Goal: Information Seeking & Learning: Find specific fact

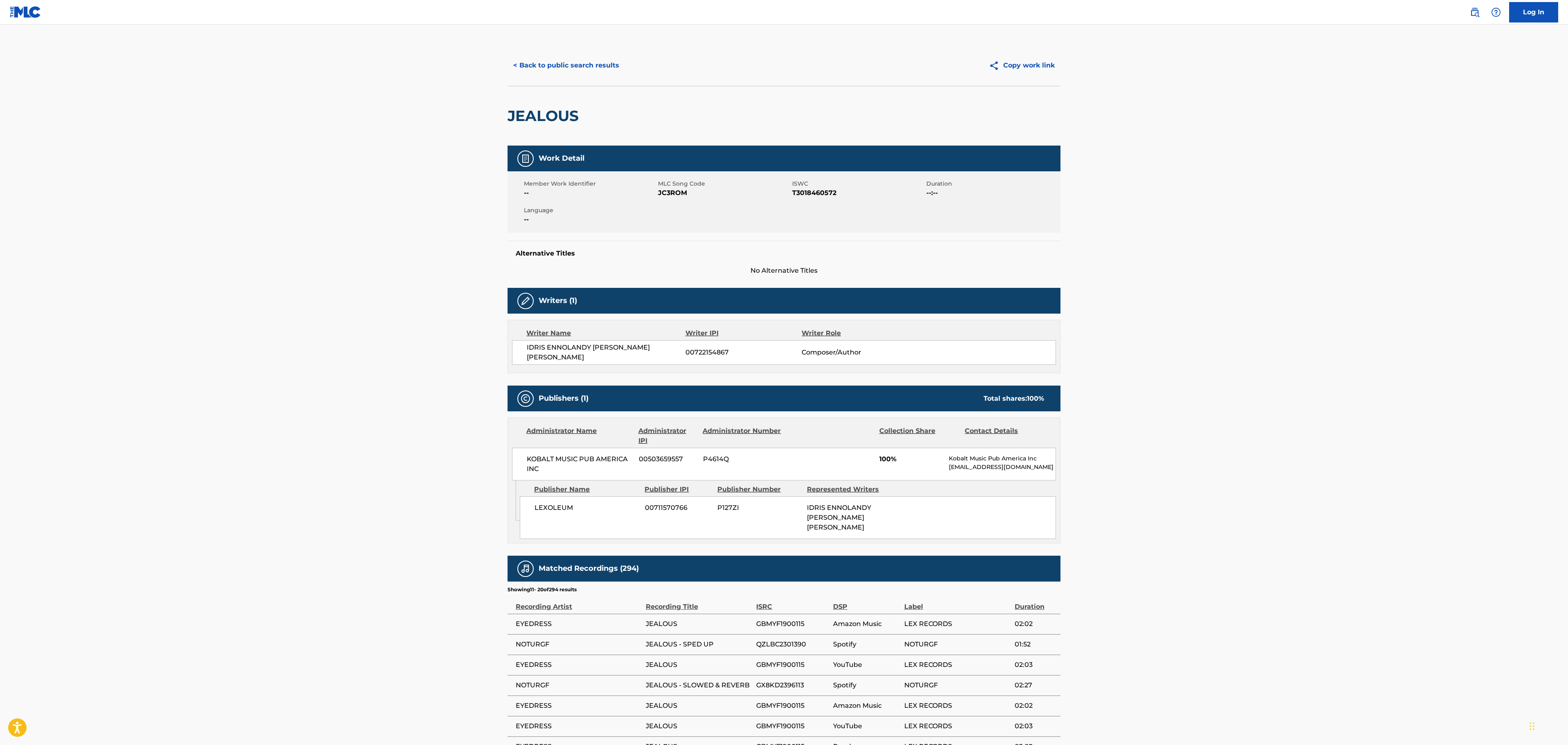
click at [575, 68] on button "< Back to public search results" at bounding box center [567, 65] width 118 height 21
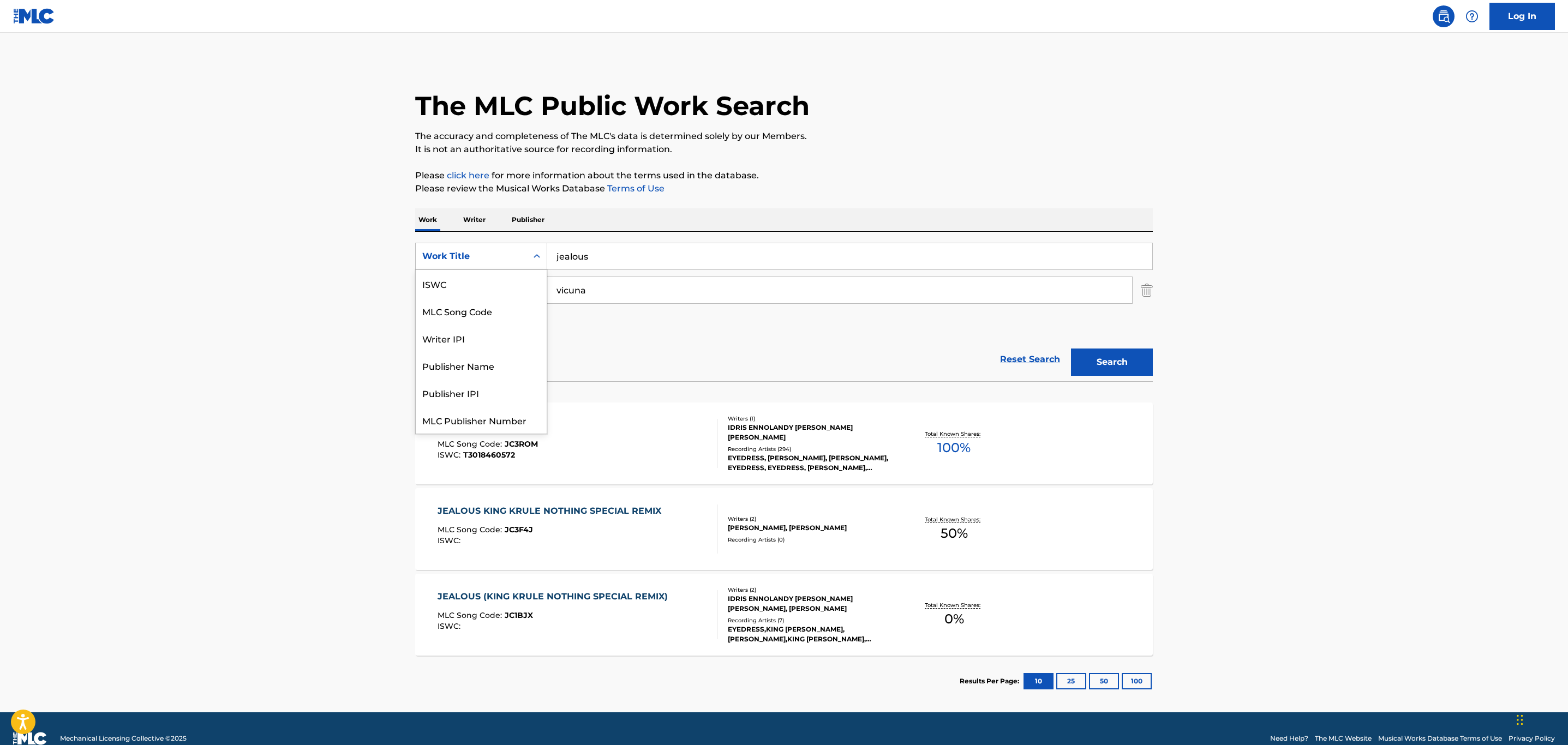
click at [482, 260] on div "Work Title" at bounding box center [471, 256] width 98 height 13
drag, startPoint x: 499, startPoint y: 288, endPoint x: 578, endPoint y: 293, distance: 79.2
click at [499, 288] on div "MLC Song Code" at bounding box center [481, 285] width 131 height 27
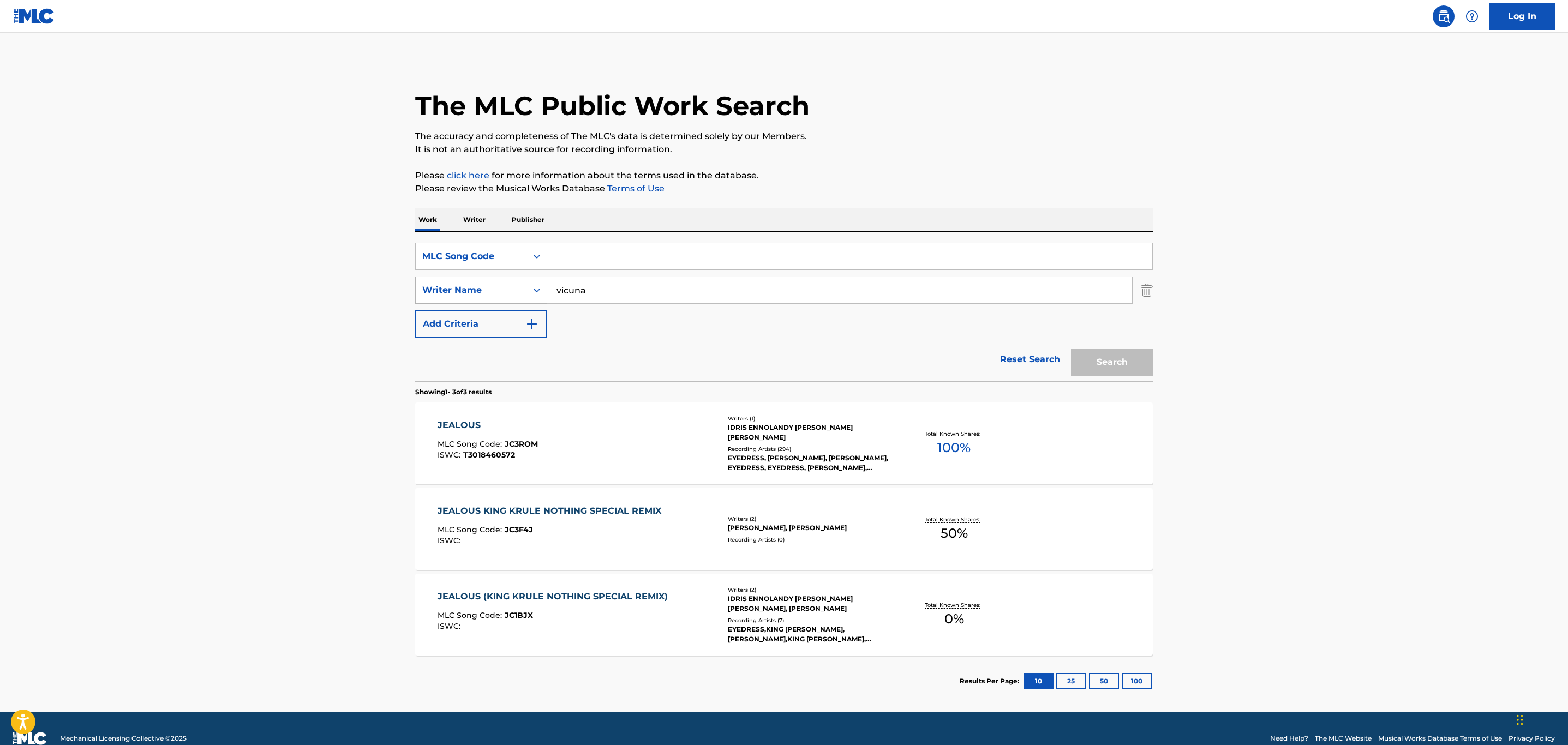
drag, startPoint x: 600, startPoint y: 285, endPoint x: 491, endPoint y: 289, distance: 109.1
click at [491, 289] on div "SearchWithCriteria16286173-d1e2-4f5d-befa-ddc54e5f42d2 Writer Name [PERSON_NAME]" at bounding box center [784, 291] width 738 height 27
click at [637, 261] on input "Search Form" at bounding box center [850, 256] width 604 height 27
paste input "OC16W2"
type input "OC16W2"
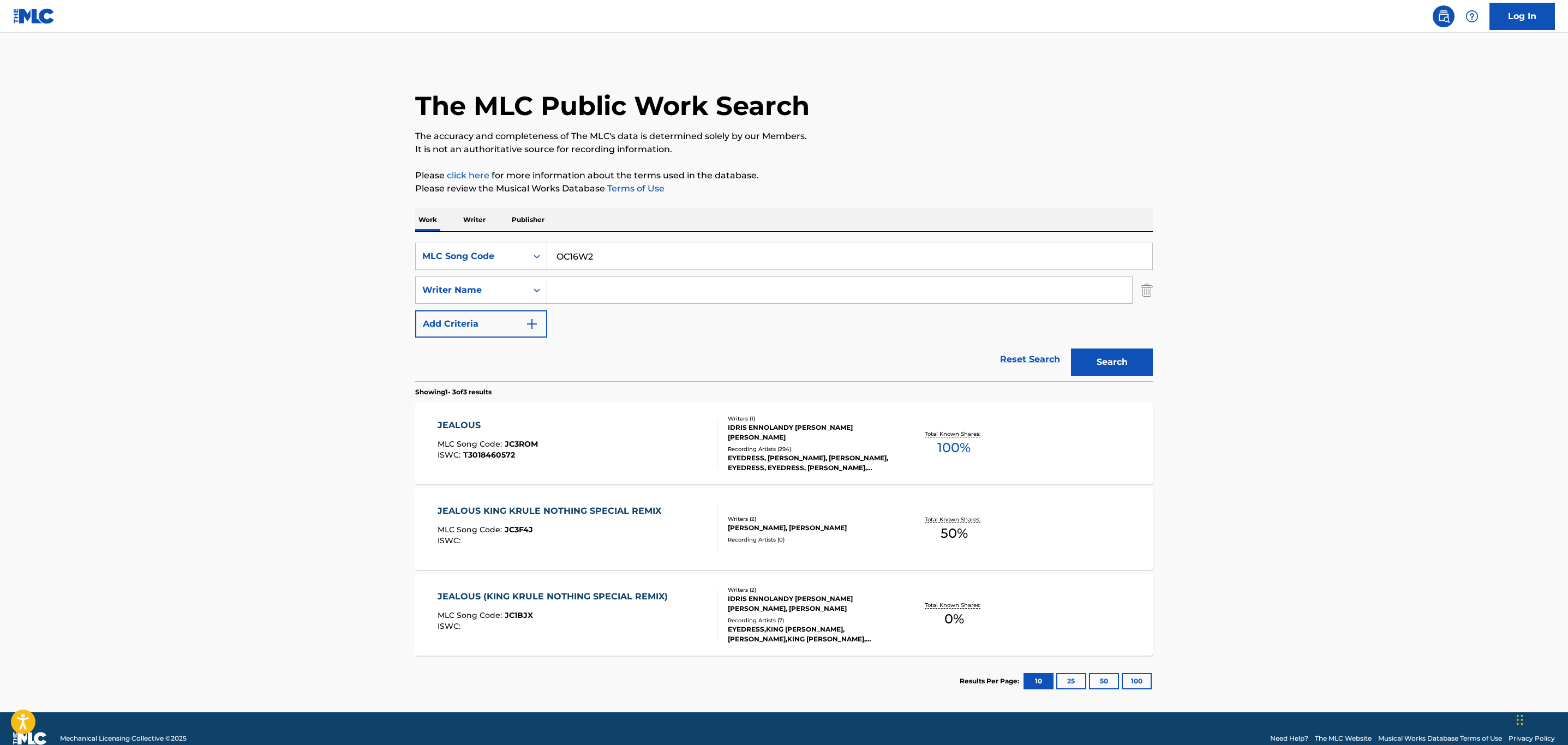
click at [1071, 348] on button "Search" at bounding box center [1111, 362] width 81 height 27
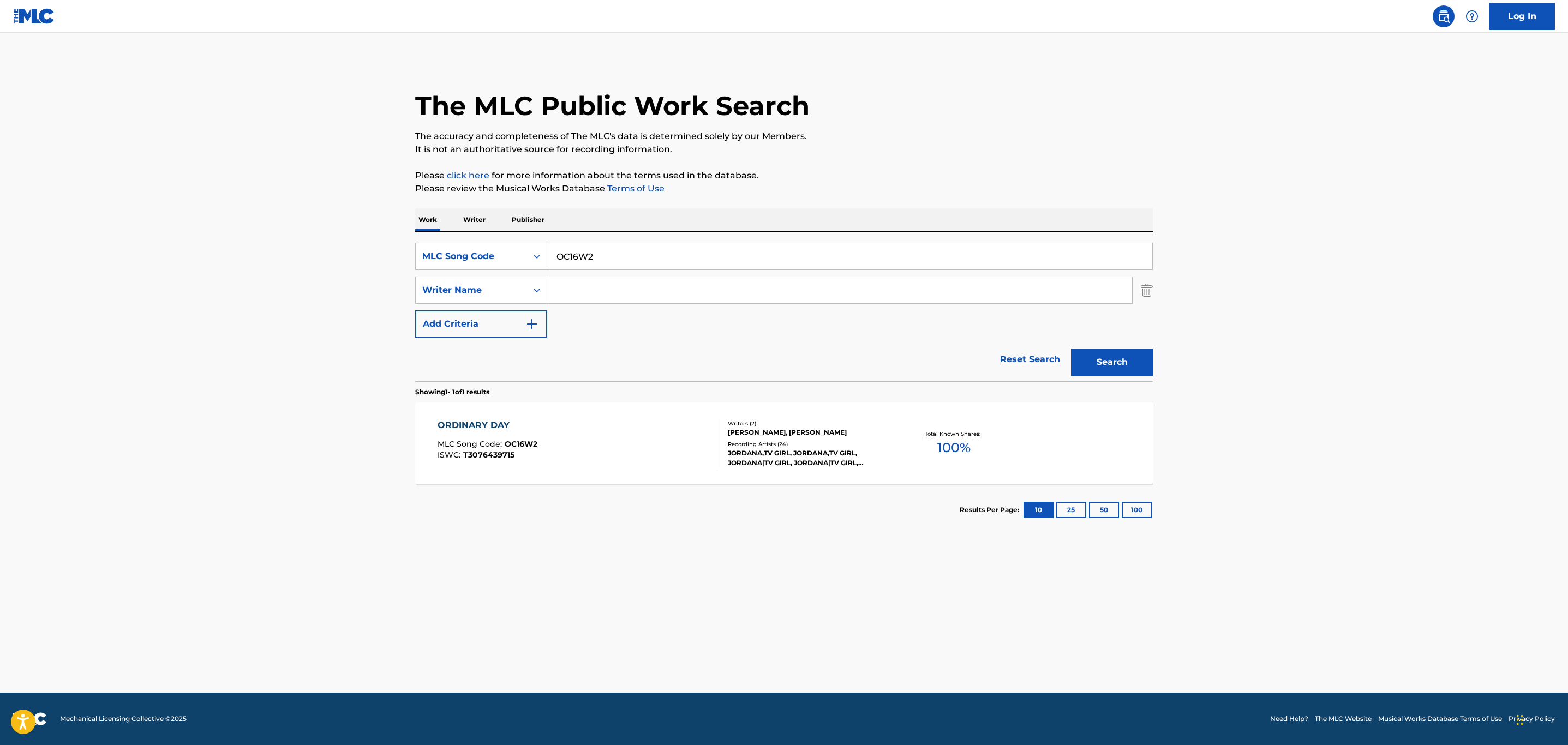
click at [612, 439] on div "ORDINARY DAY MLC Song Code : OC16W2 ISWC : T3076439715" at bounding box center [578, 444] width 281 height 49
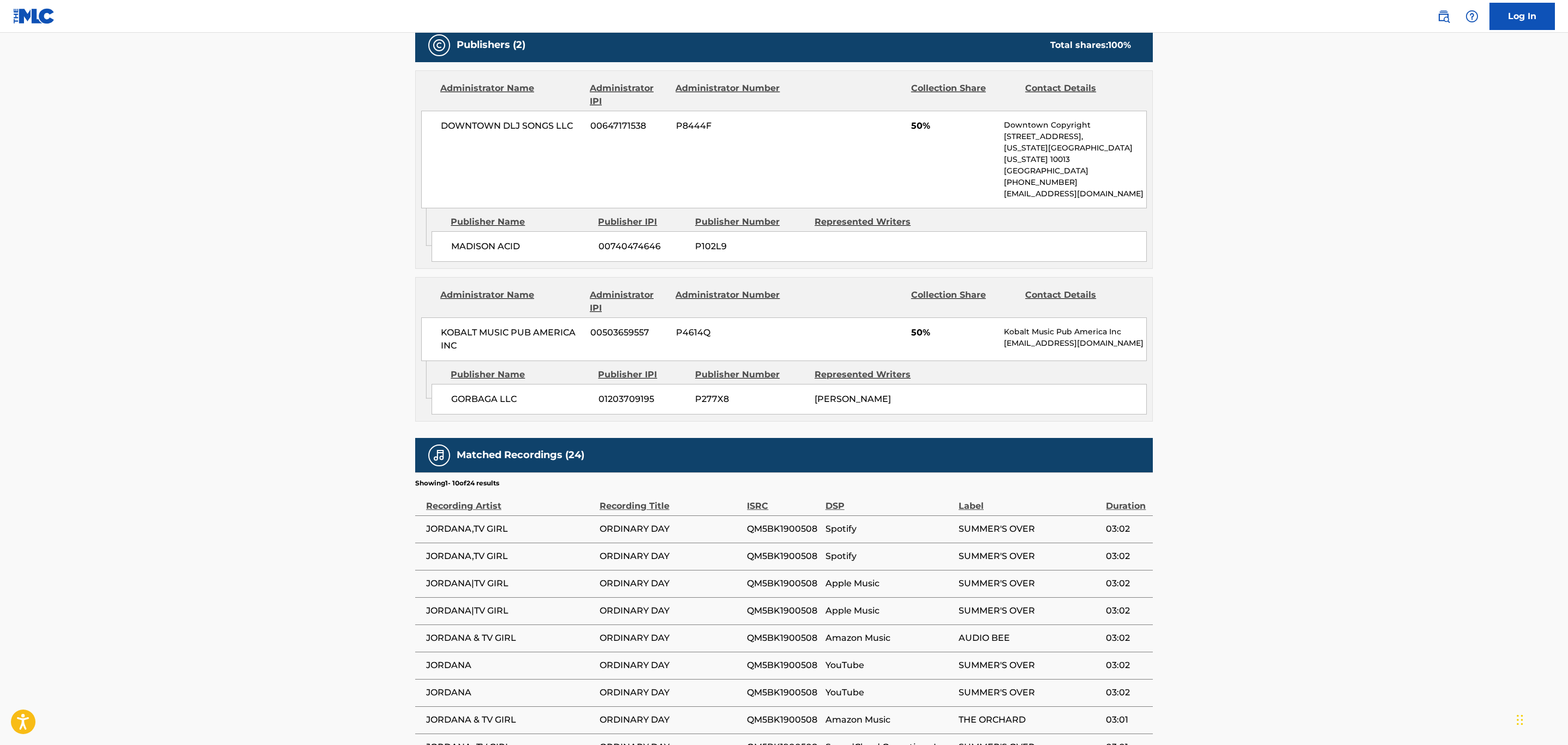
scroll to position [633, 0]
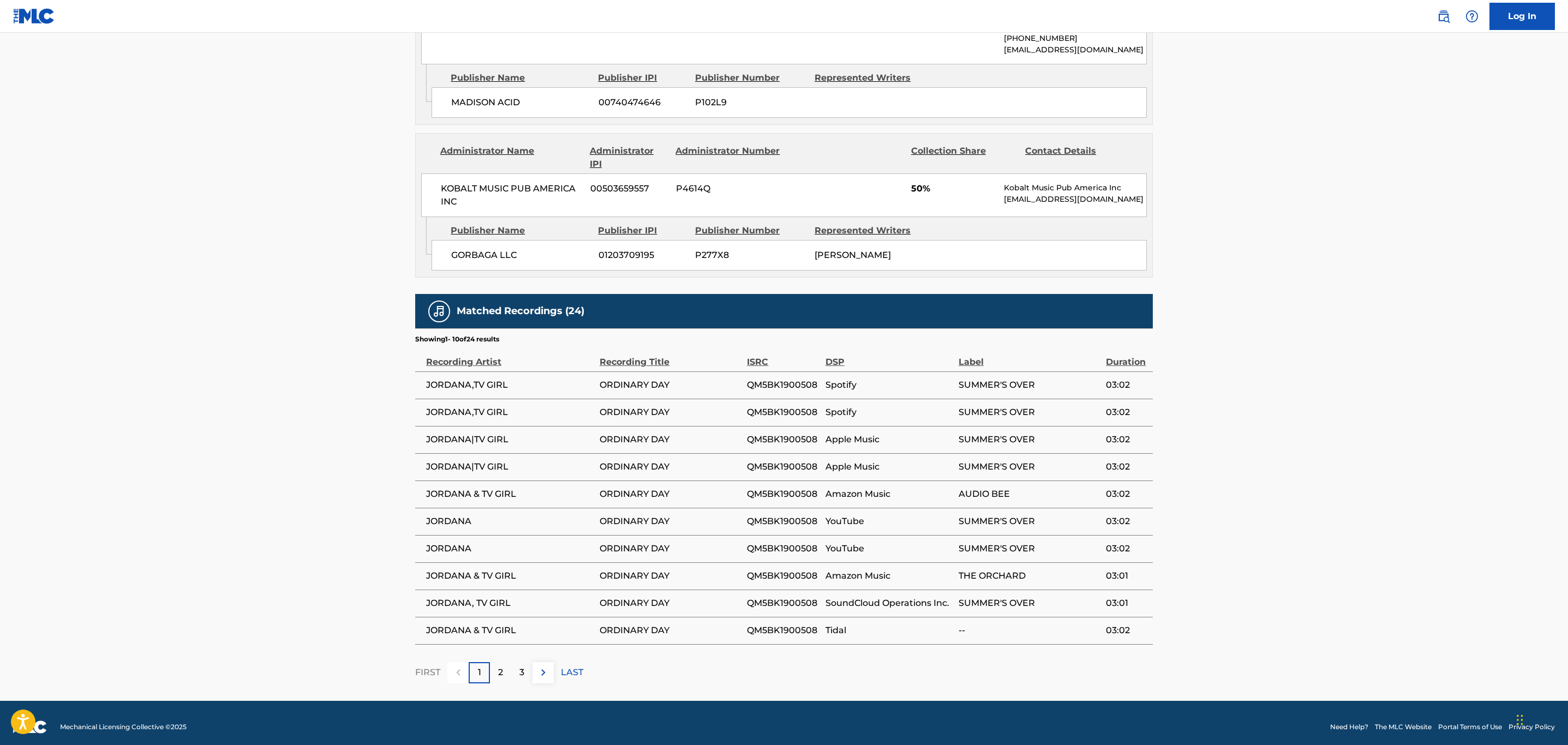
click at [789, 372] on td "QM5BK1900508" at bounding box center [785, 386] width 78 height 27
copy span "QM5BK1900508"
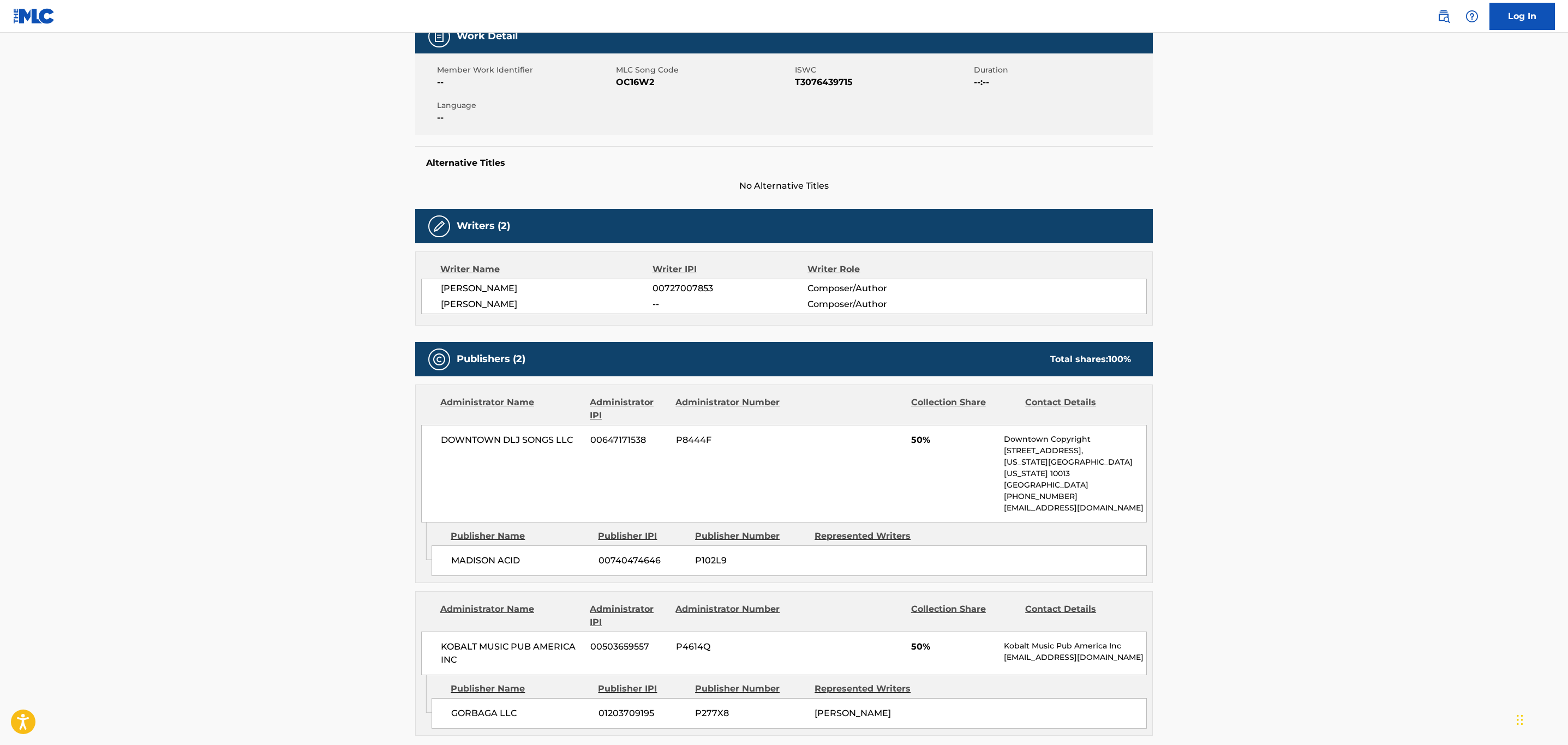
scroll to position [0, 0]
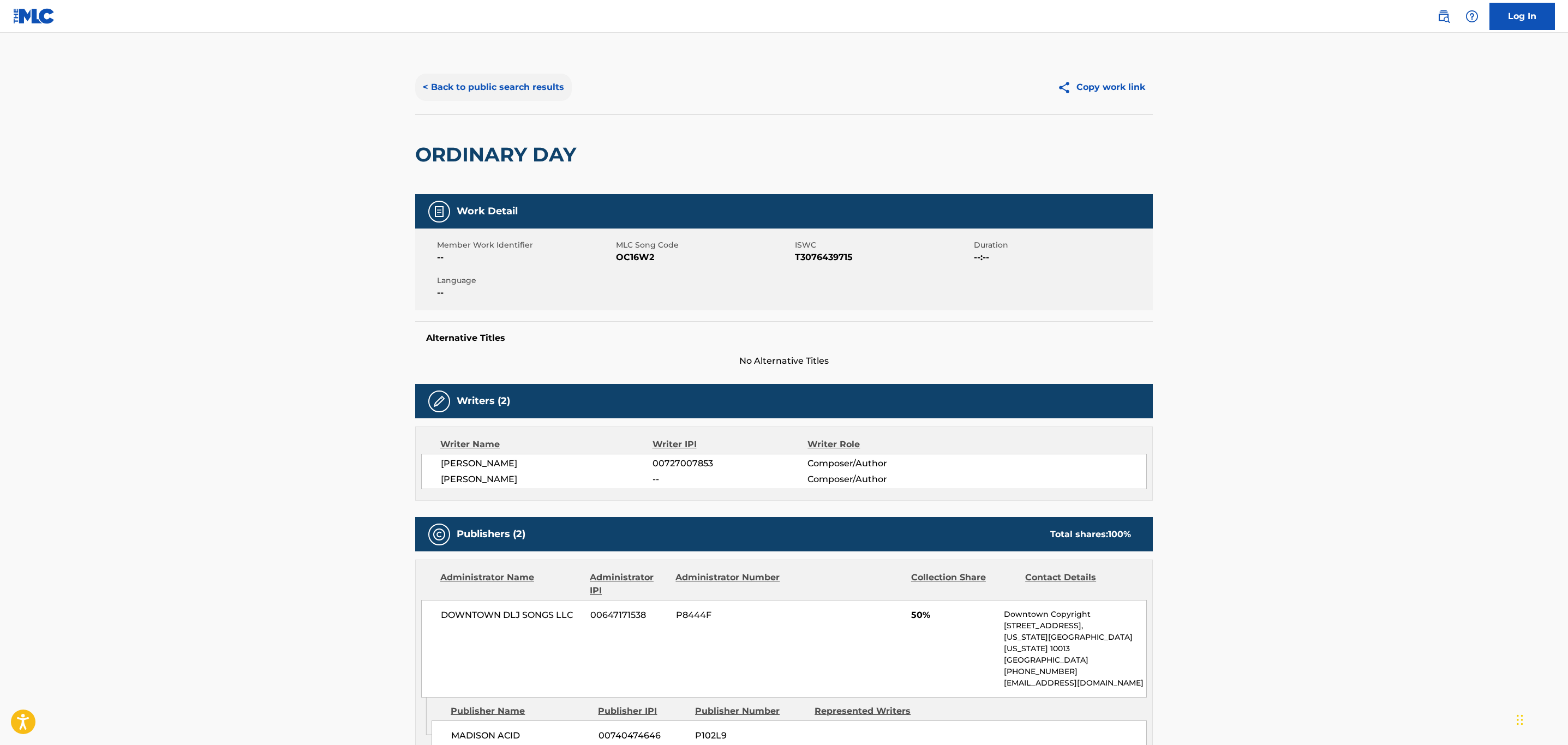
click at [502, 93] on button "< Back to public search results" at bounding box center [494, 87] width 157 height 27
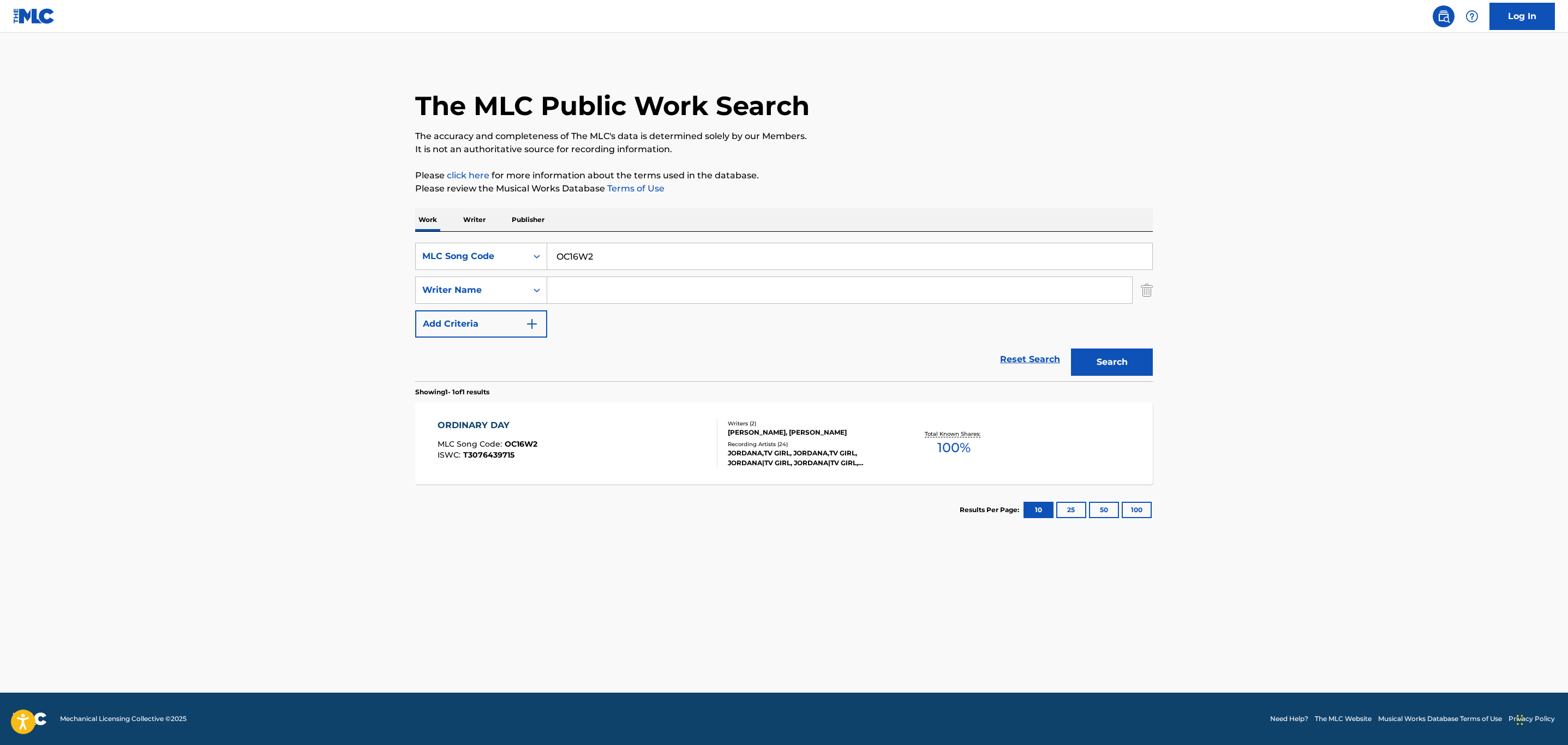
drag, startPoint x: 284, startPoint y: 250, endPoint x: 233, endPoint y: 262, distance: 52.4
click at [233, 262] on main "The MLC Public Work Search The accuracy and completeness of The MLC's data is d…" at bounding box center [784, 362] width 1568 height 661
paste input "CA5A5N"
type input "CA5A5N"
click at [1071, 348] on button "Search" at bounding box center [1111, 362] width 81 height 27
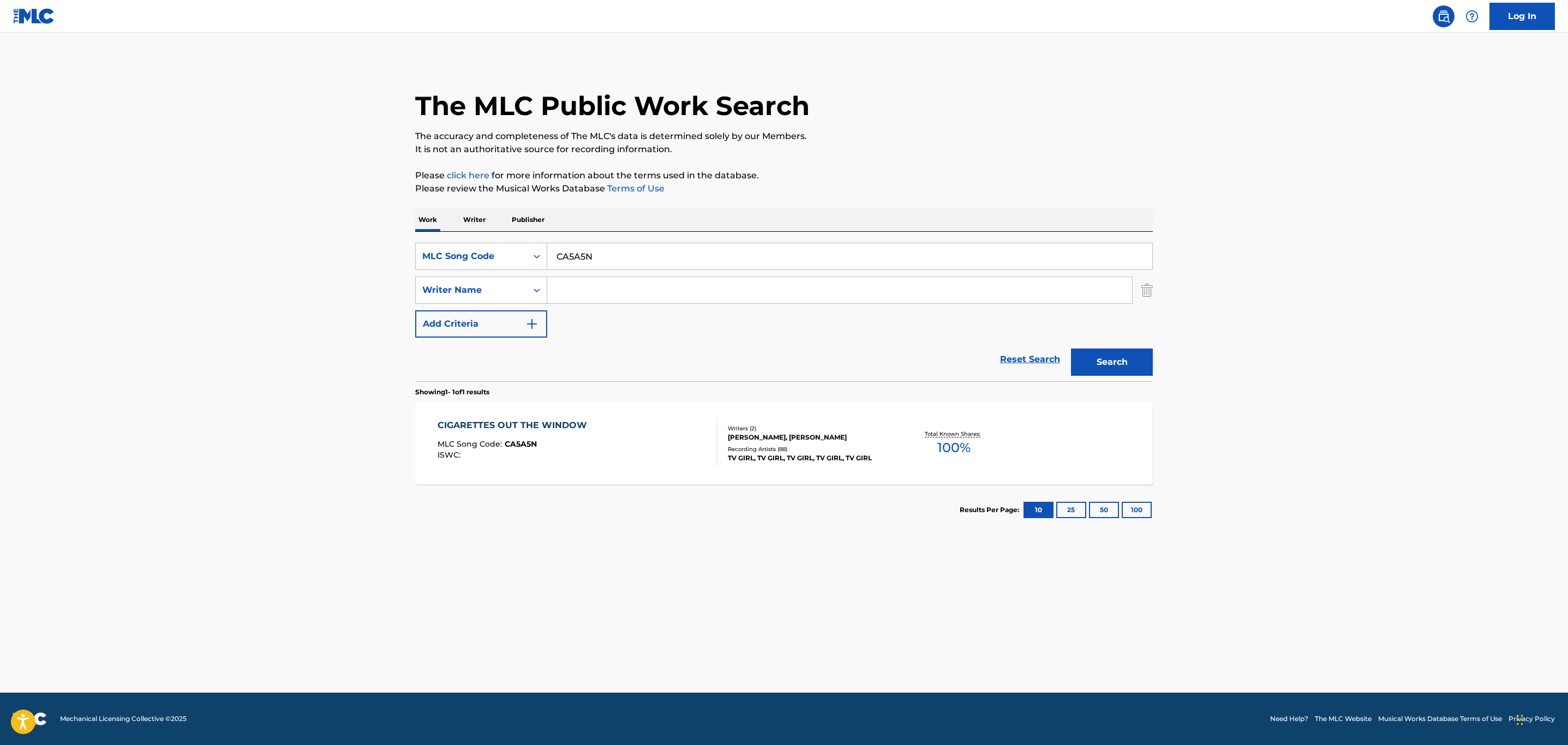
click at [634, 449] on div "CIGARETTES OUT THE WINDOW MLC Song Code : CA5A5N ISWC :" at bounding box center [578, 444] width 281 height 49
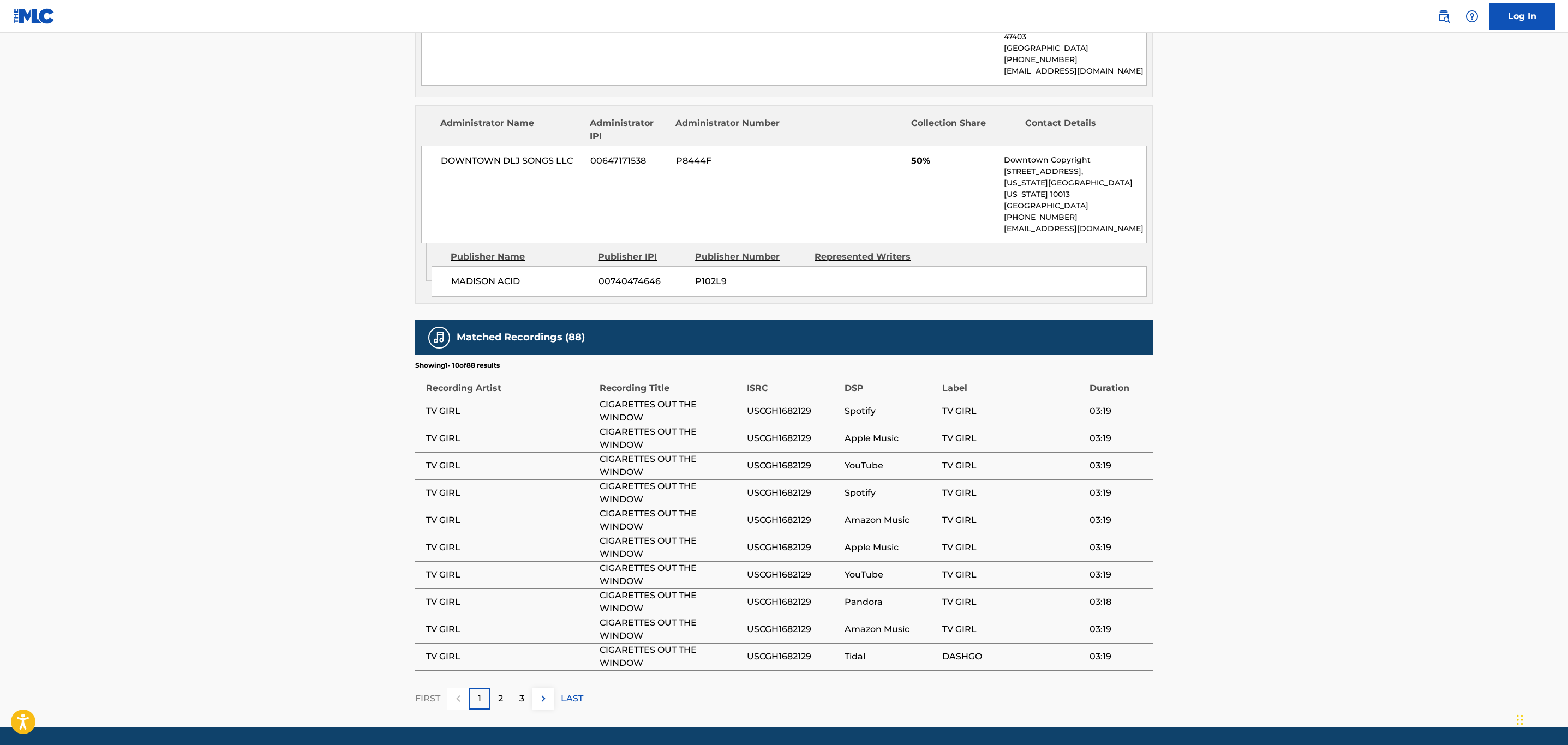
scroll to position [613, 0]
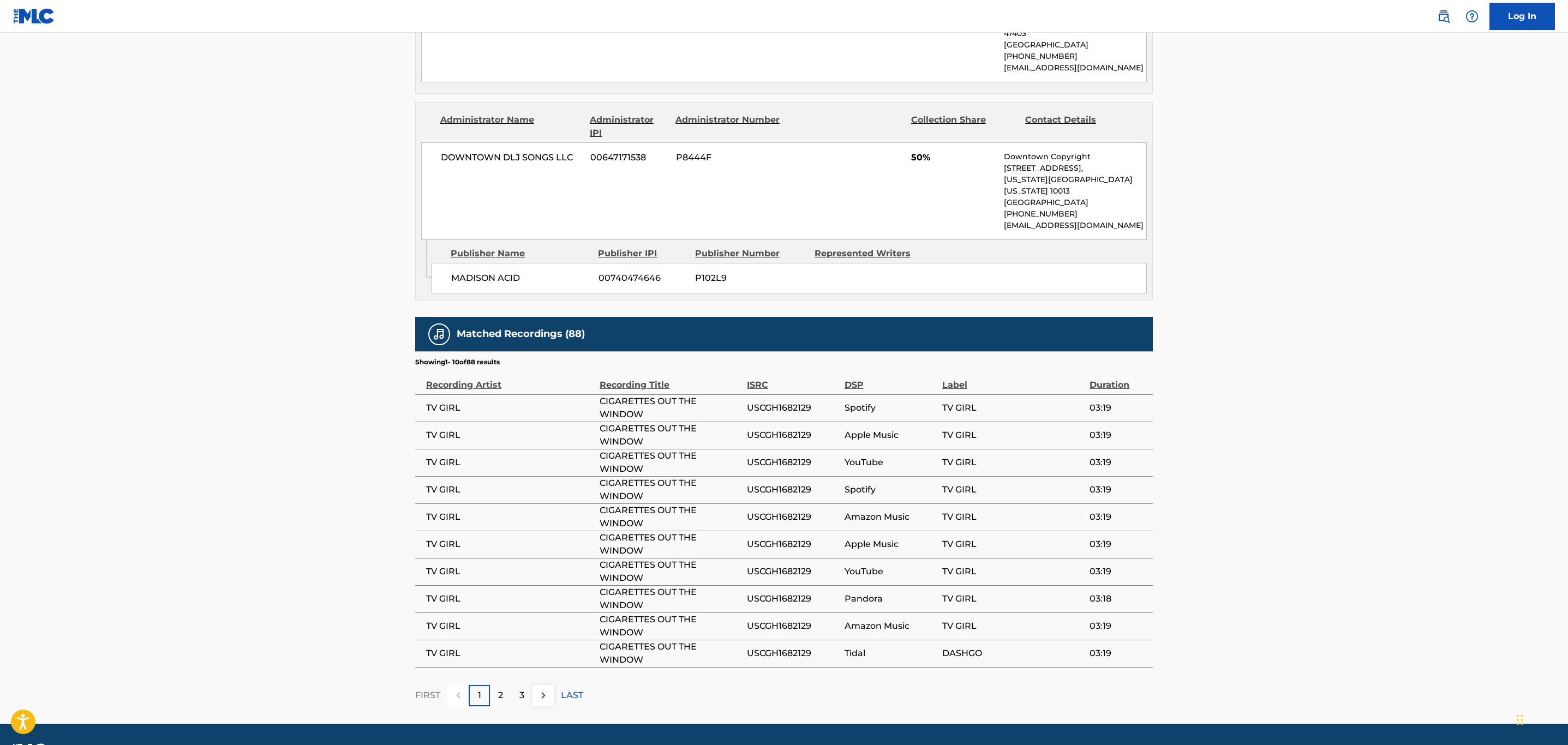
click at [804, 401] on span "USCGH1682129" at bounding box center [792, 407] width 91 height 13
copy span "USCGH1682129"
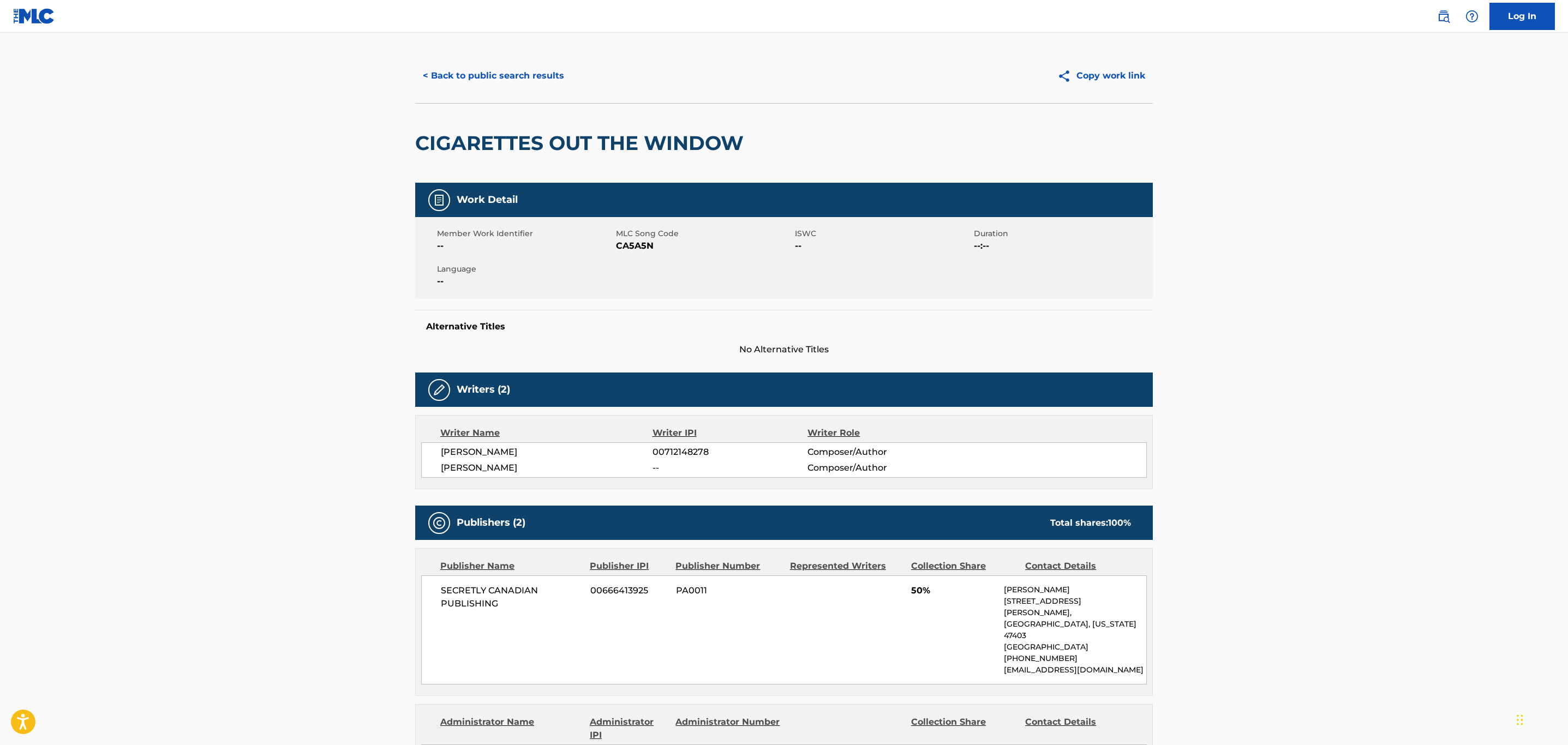
scroll to position [0, 0]
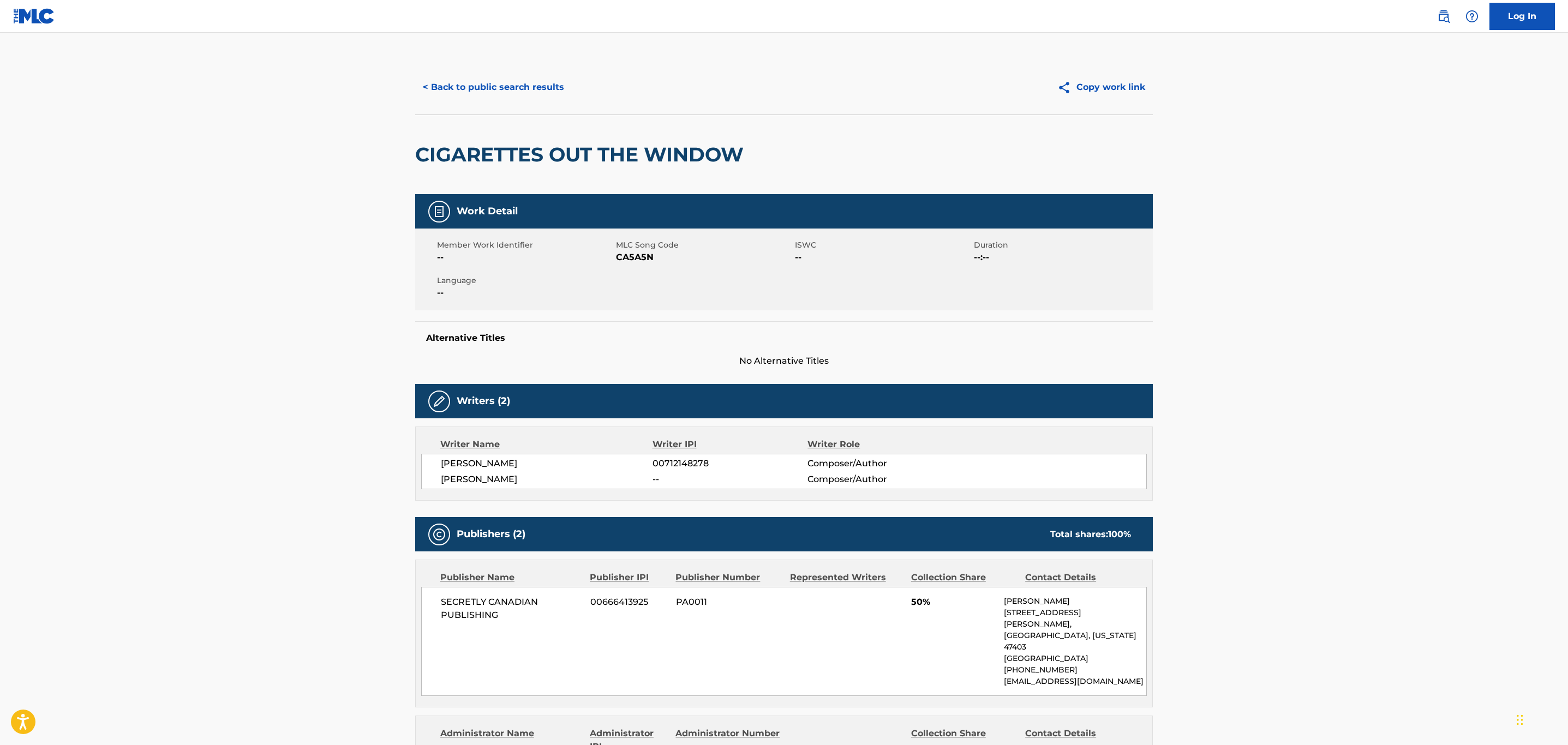
click at [627, 255] on span "CA5A5N" at bounding box center [705, 257] width 177 height 13
copy span "CA5A5N"
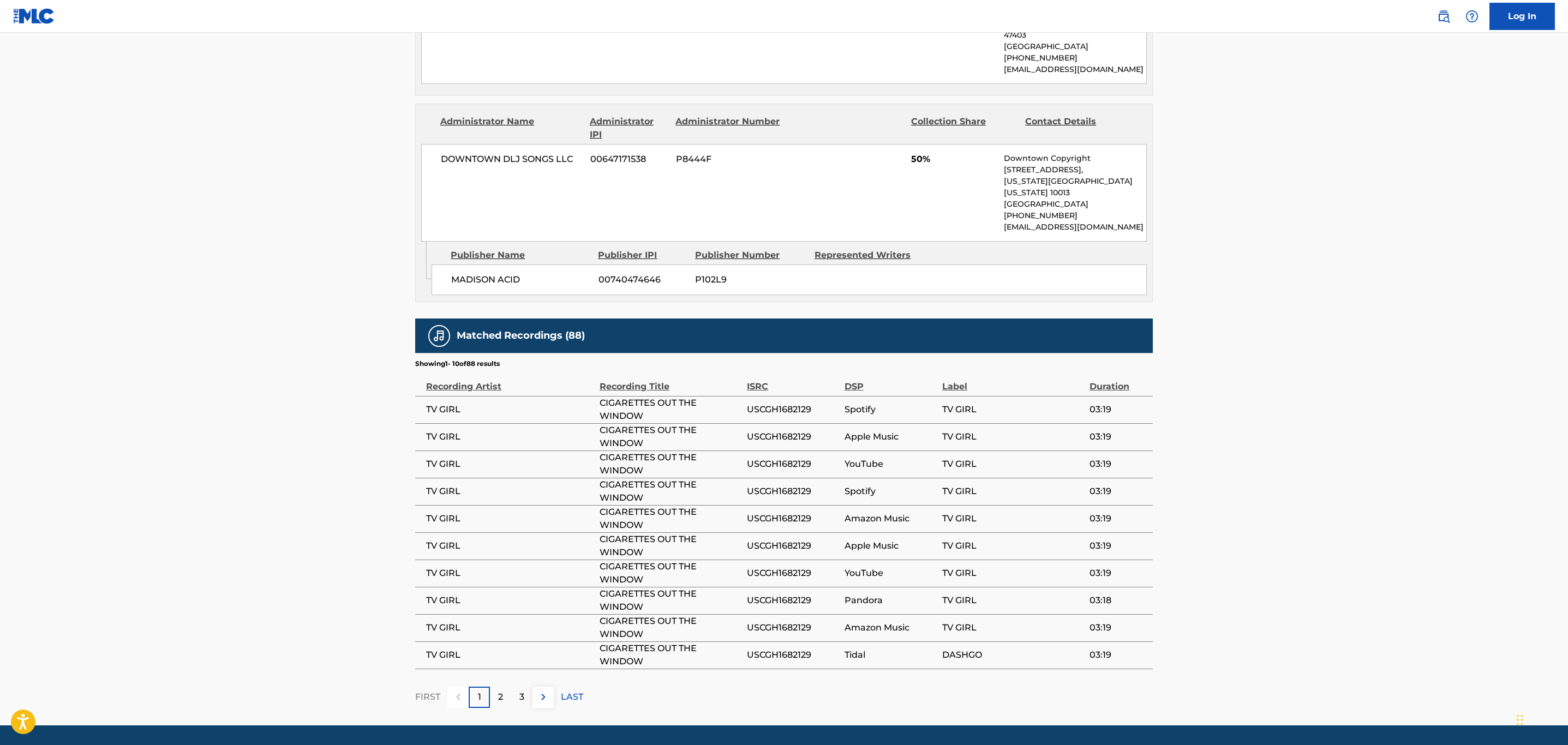
scroll to position [613, 0]
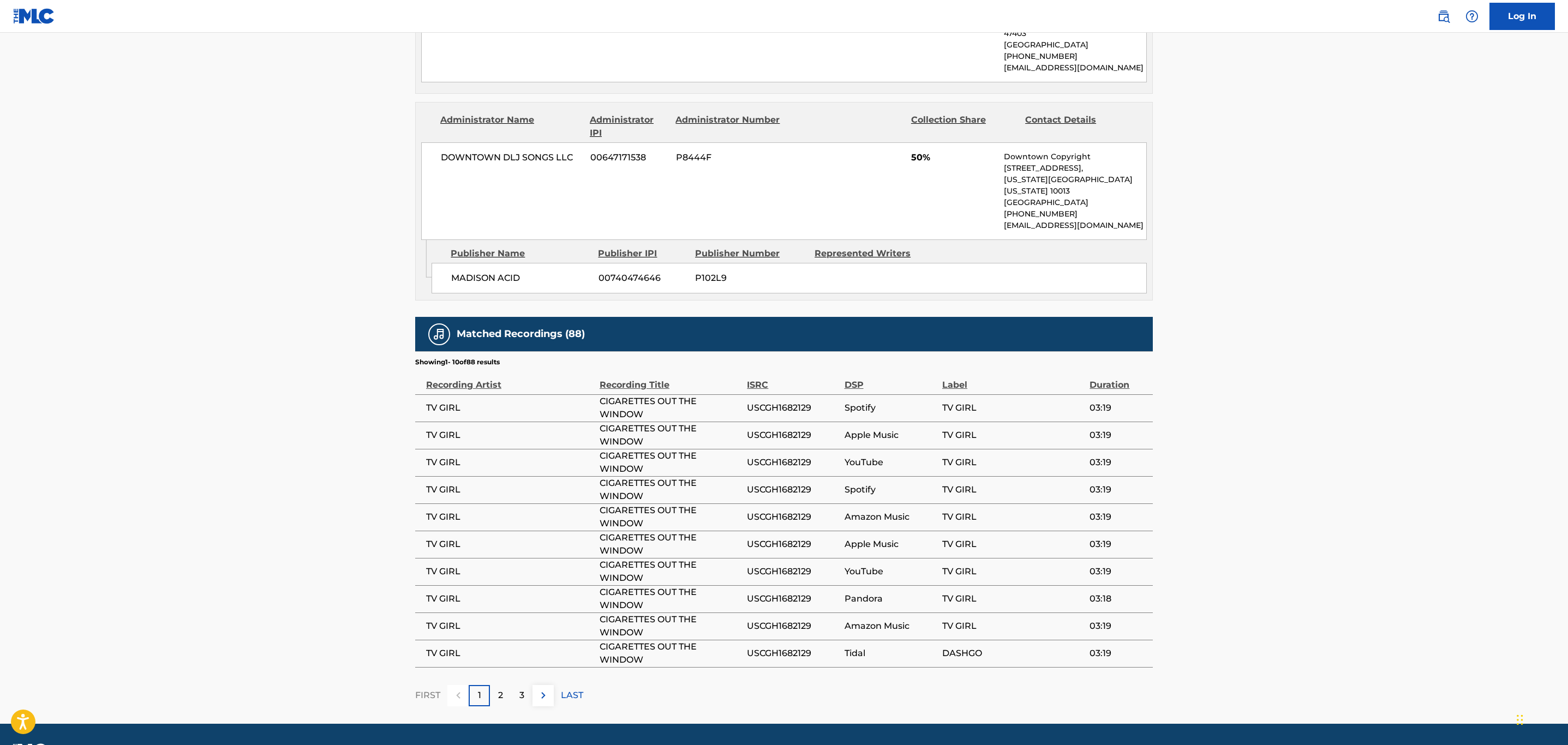
click at [794, 401] on span "USCGH1682129" at bounding box center [792, 407] width 91 height 13
copy span "USCGH1682129"
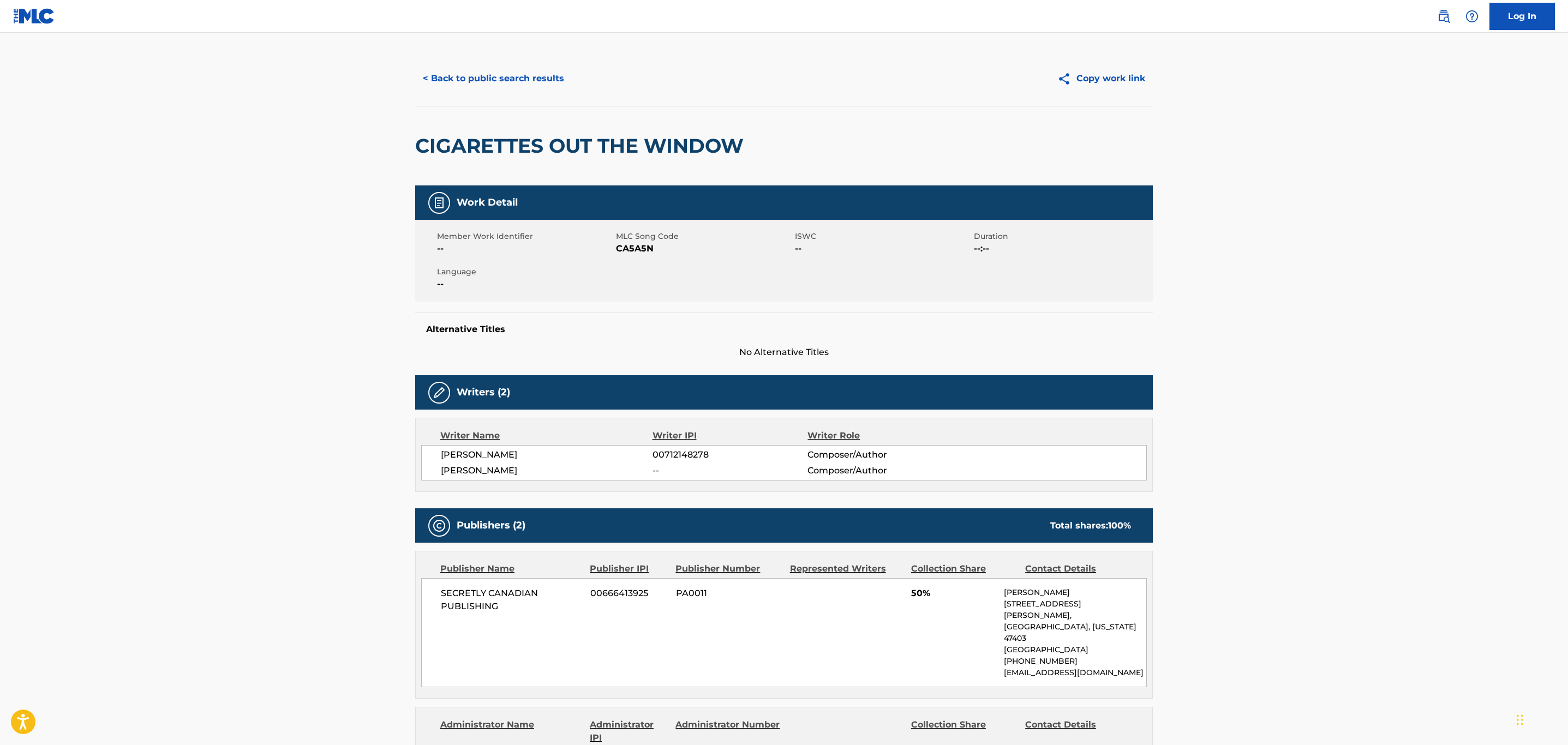
scroll to position [0, 0]
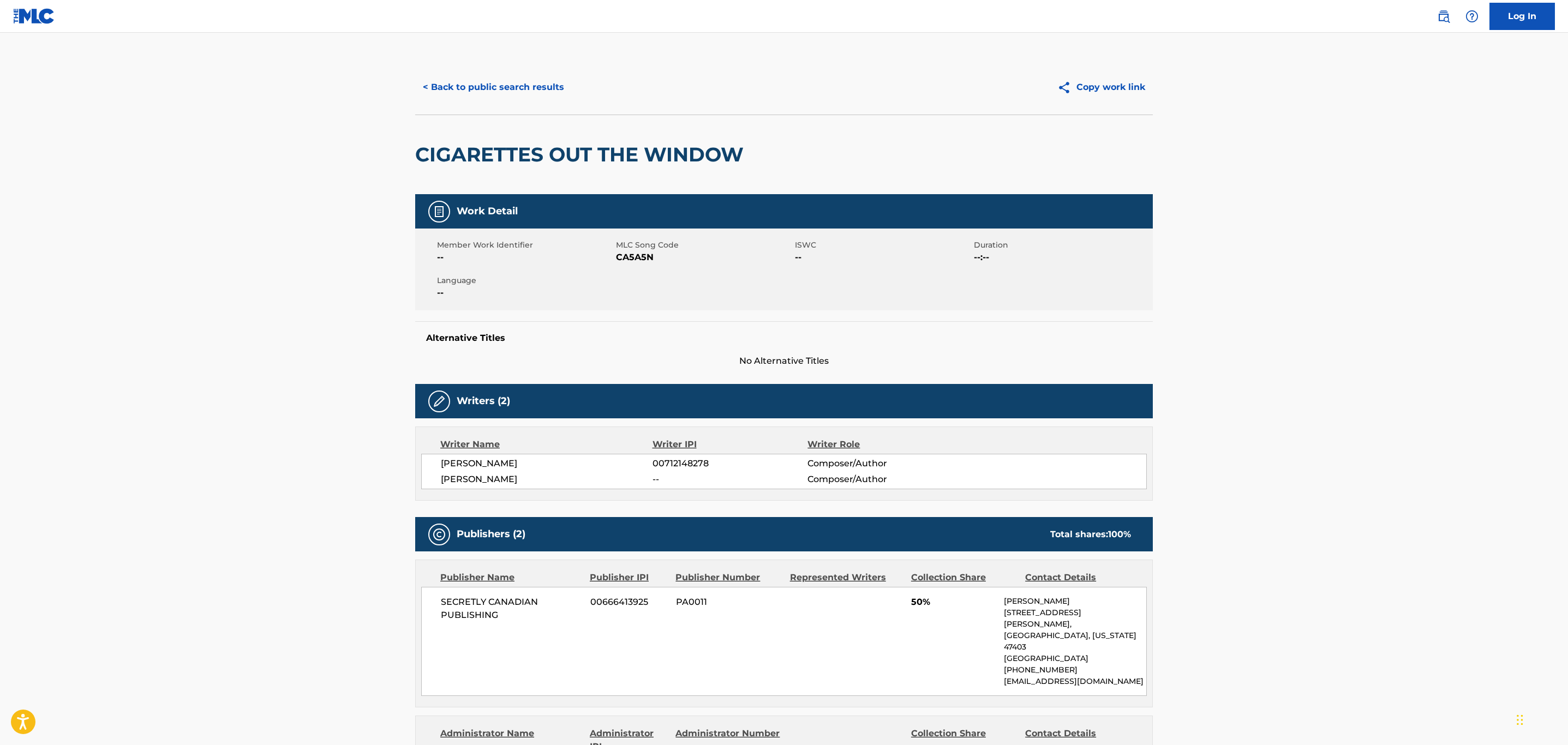
click at [513, 75] on button "< Back to public search results" at bounding box center [494, 87] width 157 height 27
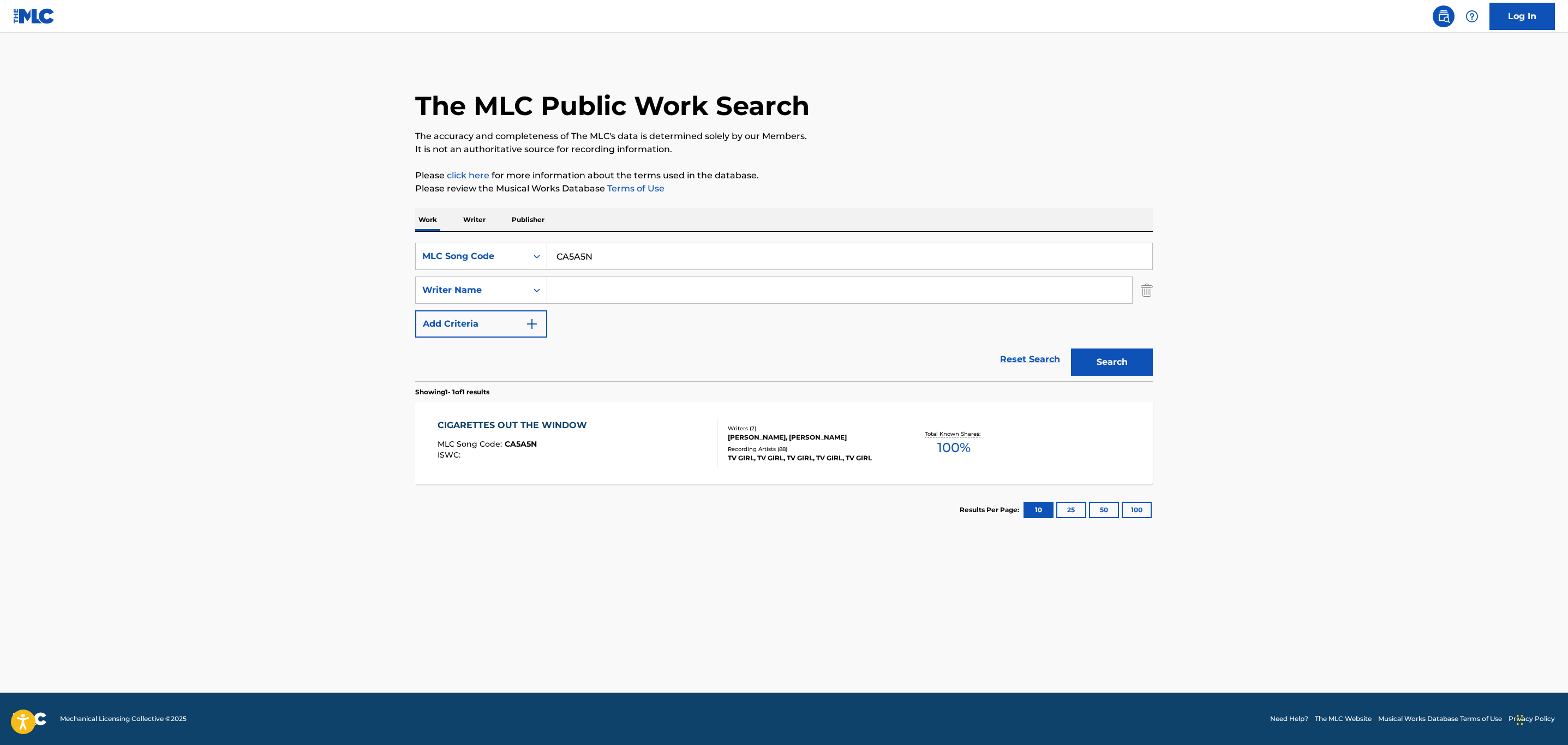
drag, startPoint x: 568, startPoint y: 243, endPoint x: 264, endPoint y: 219, distance: 304.9
click at [264, 219] on main "The MLC Public Work Search The accuracy and completeness of The MLC's data is d…" at bounding box center [784, 362] width 1568 height 661
paste input "BB3QIX"
type input "BB3QIX"
click at [1071, 348] on button "Search" at bounding box center [1111, 362] width 81 height 27
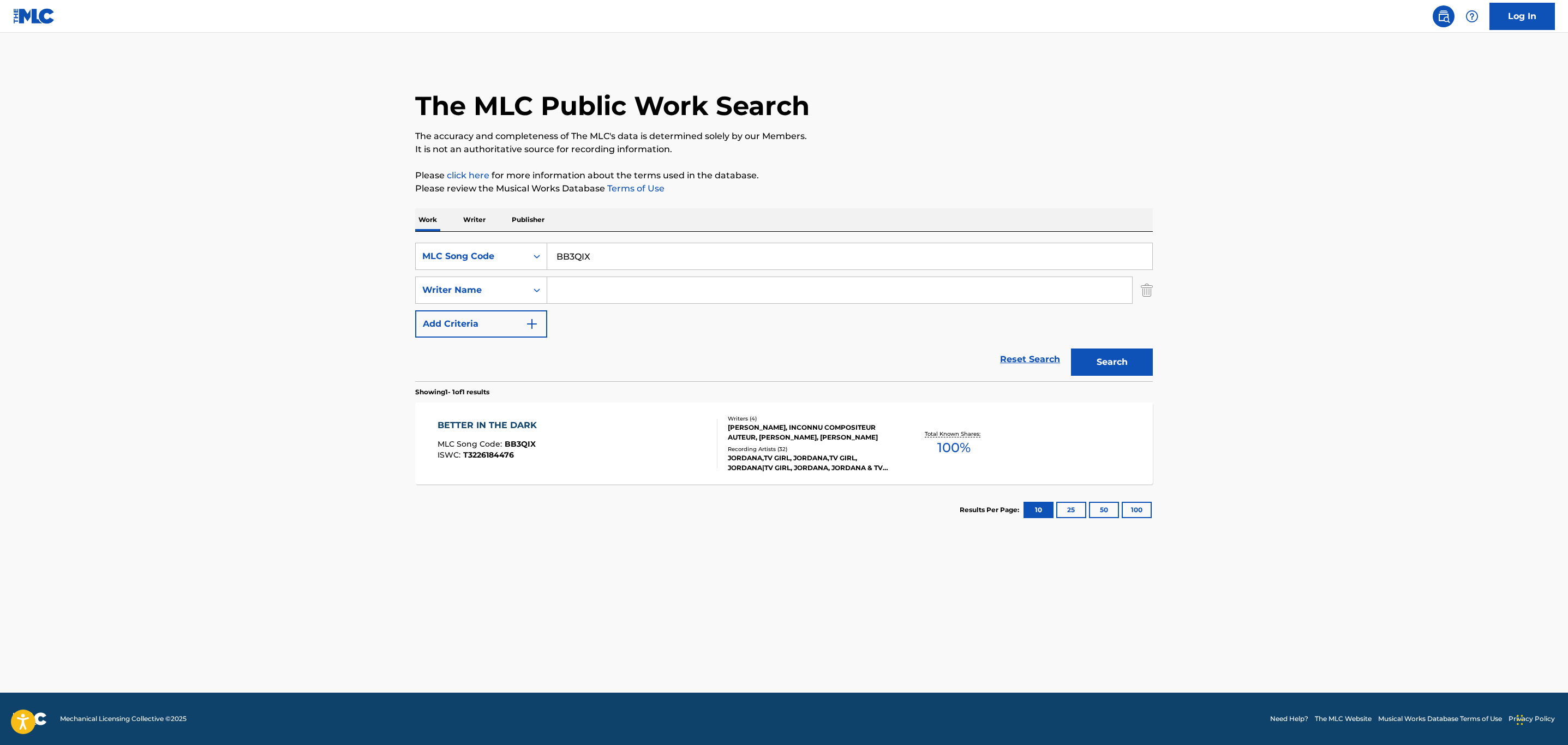
click at [668, 441] on div "BETTER IN THE DARK MLC Song Code : BB3QIX ISWC : T3226184476" at bounding box center [578, 444] width 281 height 49
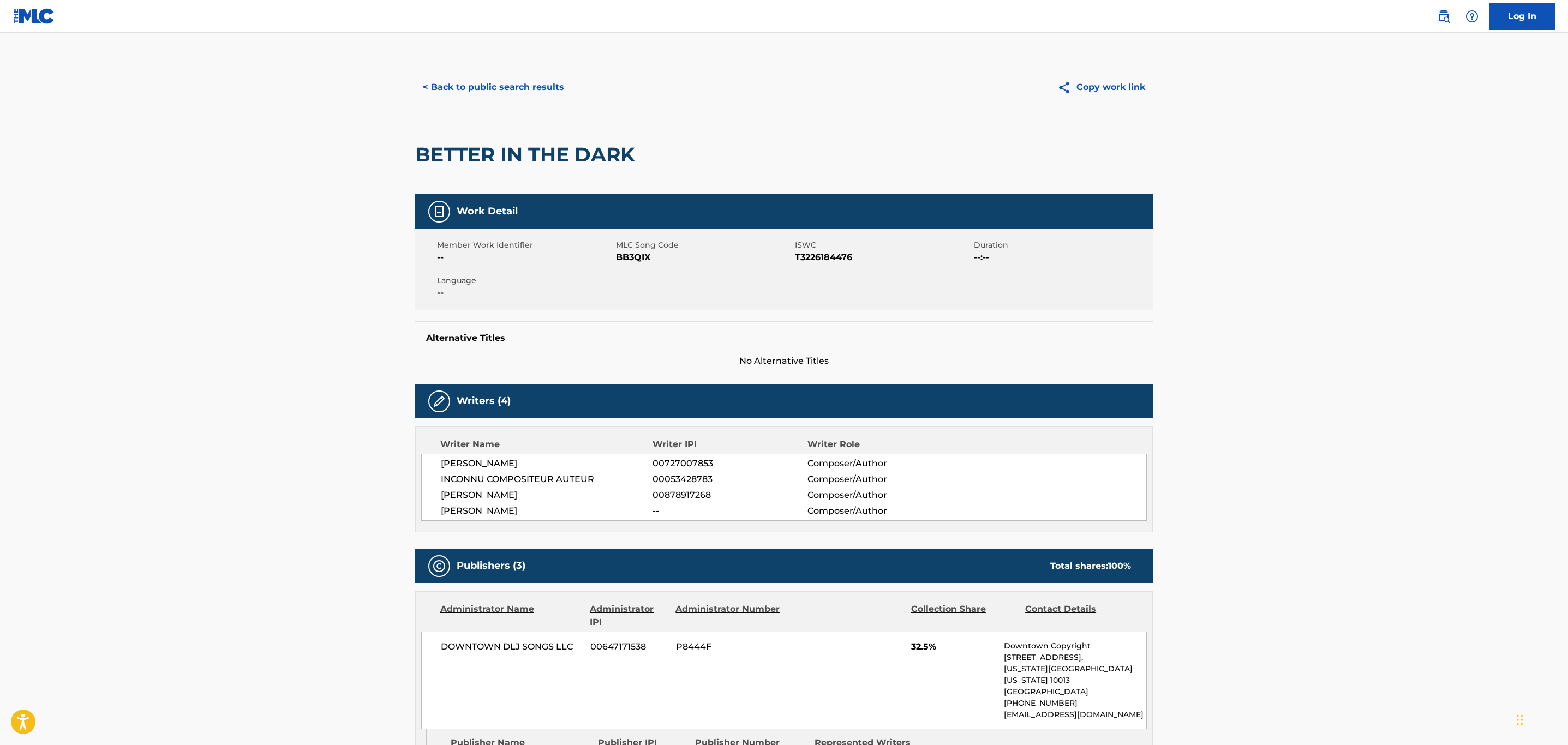
click at [638, 252] on span "BB3QIX" at bounding box center [705, 257] width 177 height 13
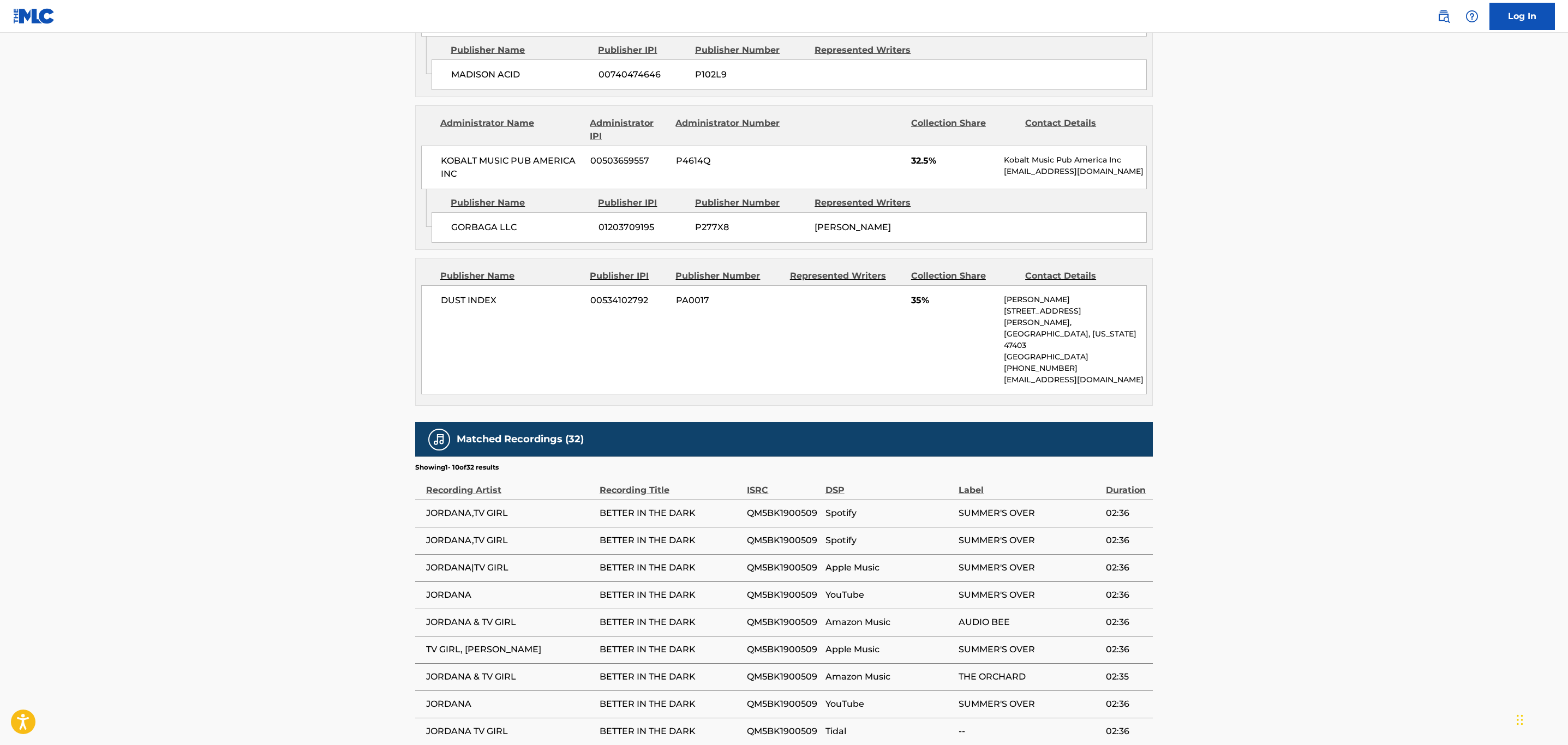
scroll to position [799, 0]
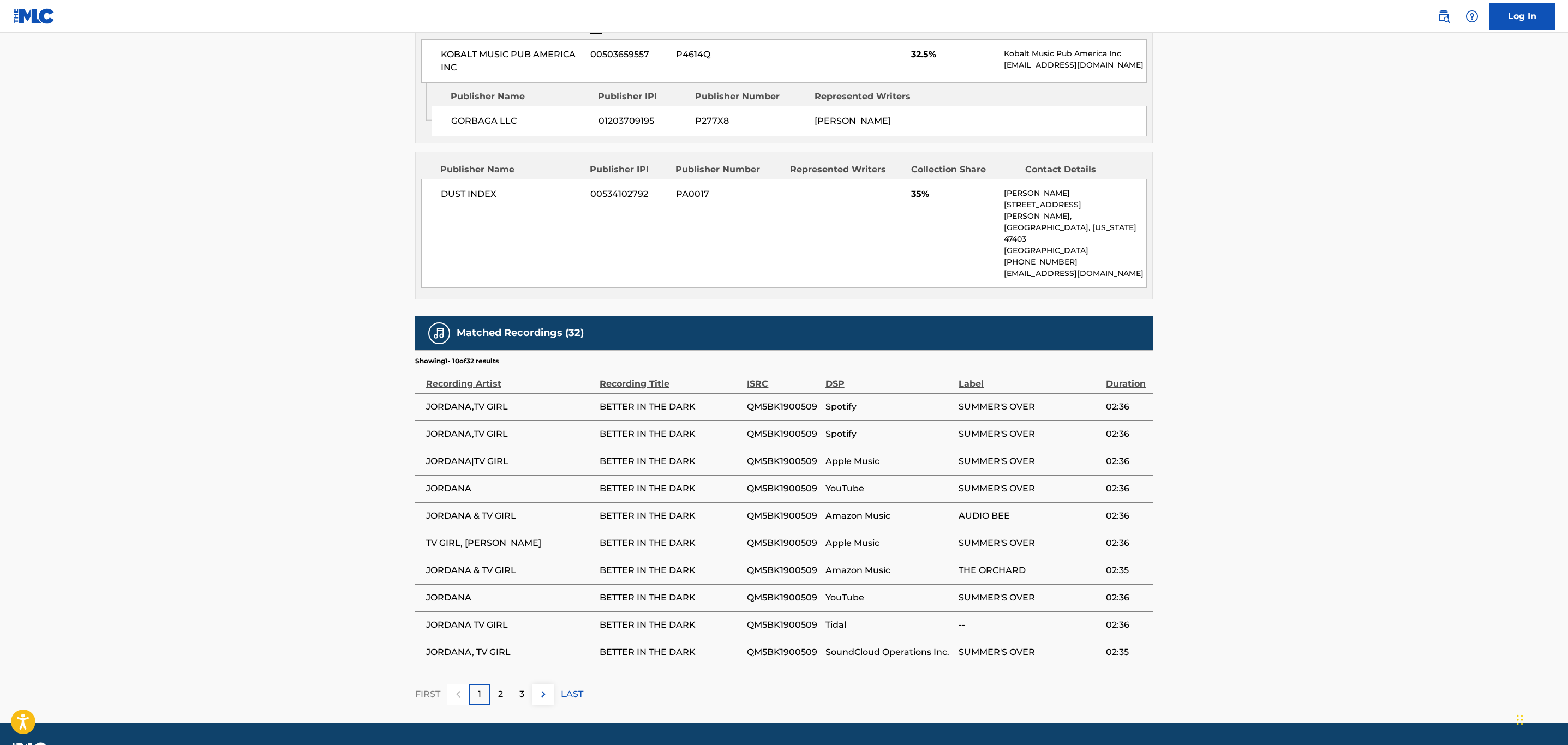
click at [809, 400] on span "QM5BK1900509" at bounding box center [783, 406] width 73 height 13
copy span "QM5BK1900509"
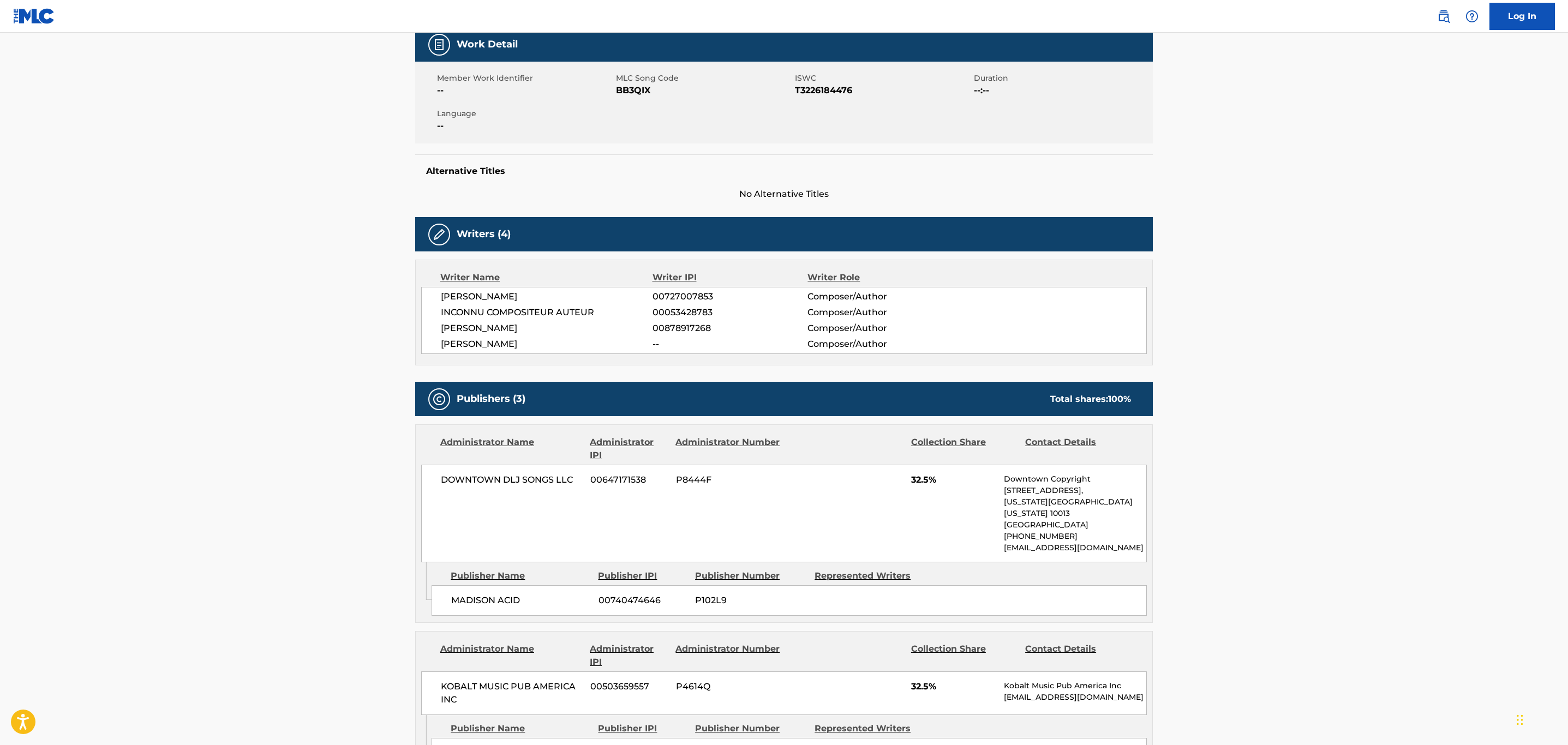
scroll to position [0, 0]
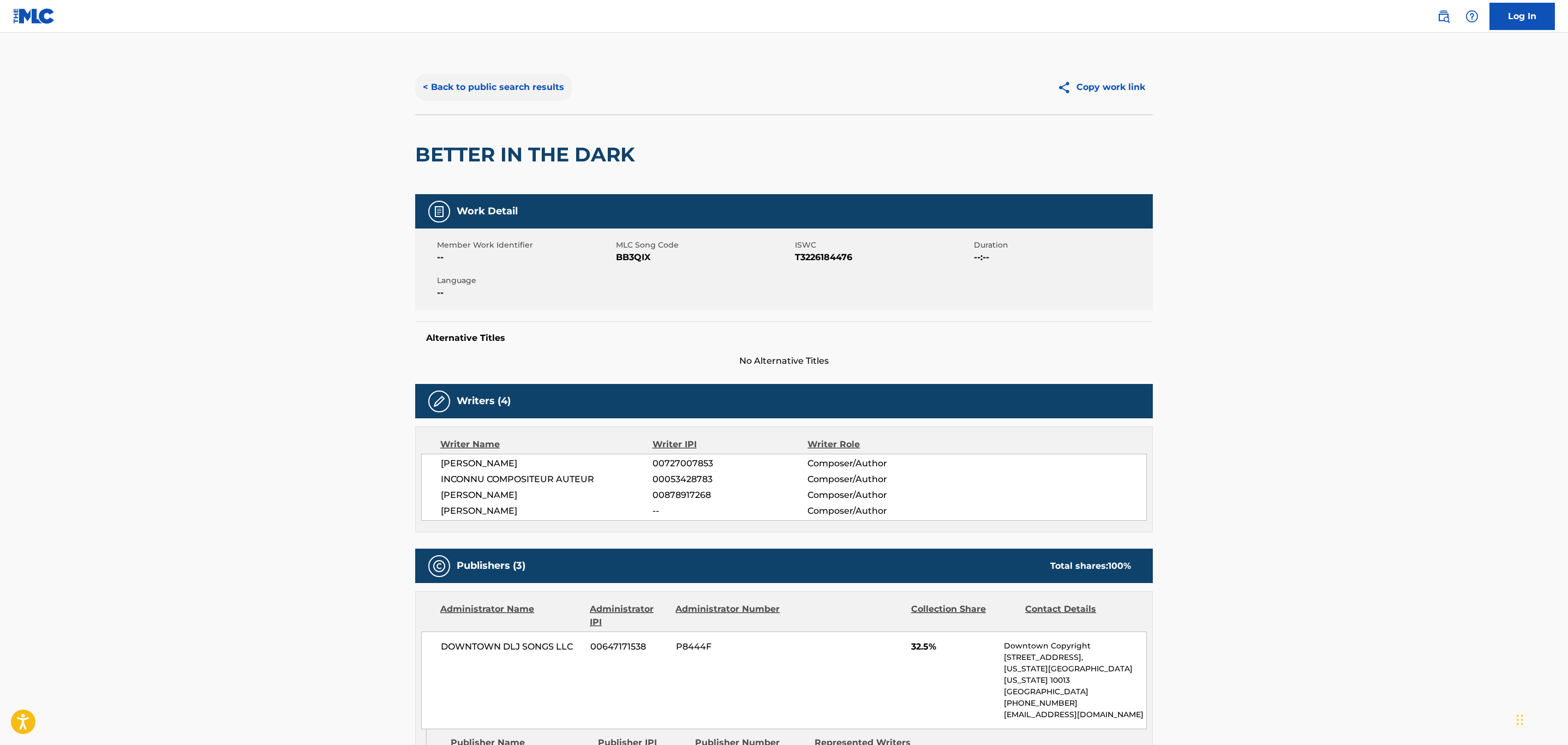
click at [510, 91] on button "< Back to public search results" at bounding box center [494, 87] width 157 height 27
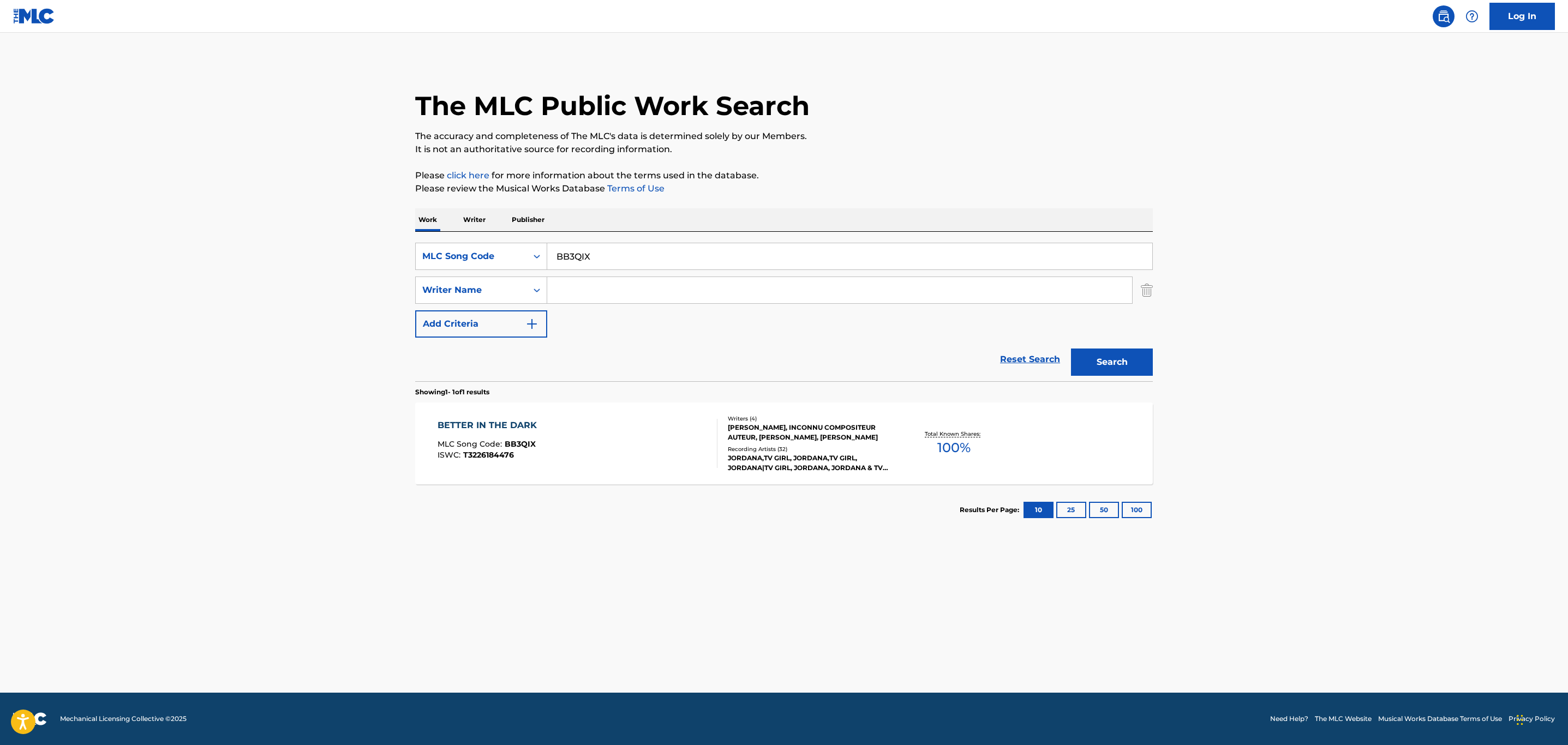
drag, startPoint x: 646, startPoint y: 248, endPoint x: 206, endPoint y: 248, distance: 440.0
click at [206, 248] on main "The MLC Public Work Search The accuracy and completeness of The MLC's data is d…" at bounding box center [784, 362] width 1568 height 661
paste input "SB8COZ"
type input "SB8COZ"
click at [1071, 348] on button "Search" at bounding box center [1111, 362] width 81 height 27
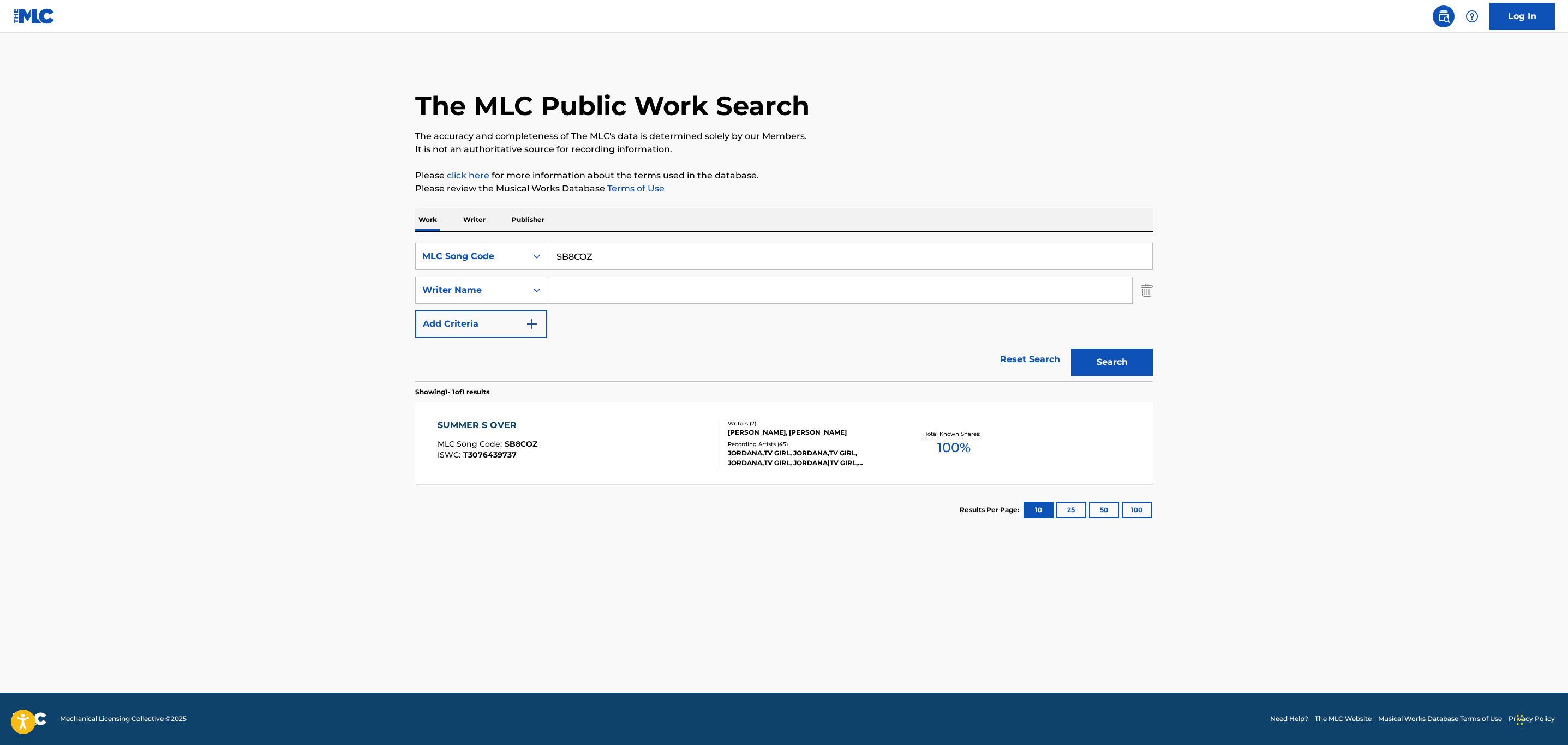
click at [615, 452] on div "SUMMER S OVER MLC Song Code : SB8COZ ISWC : T3076439737" at bounding box center [578, 444] width 281 height 49
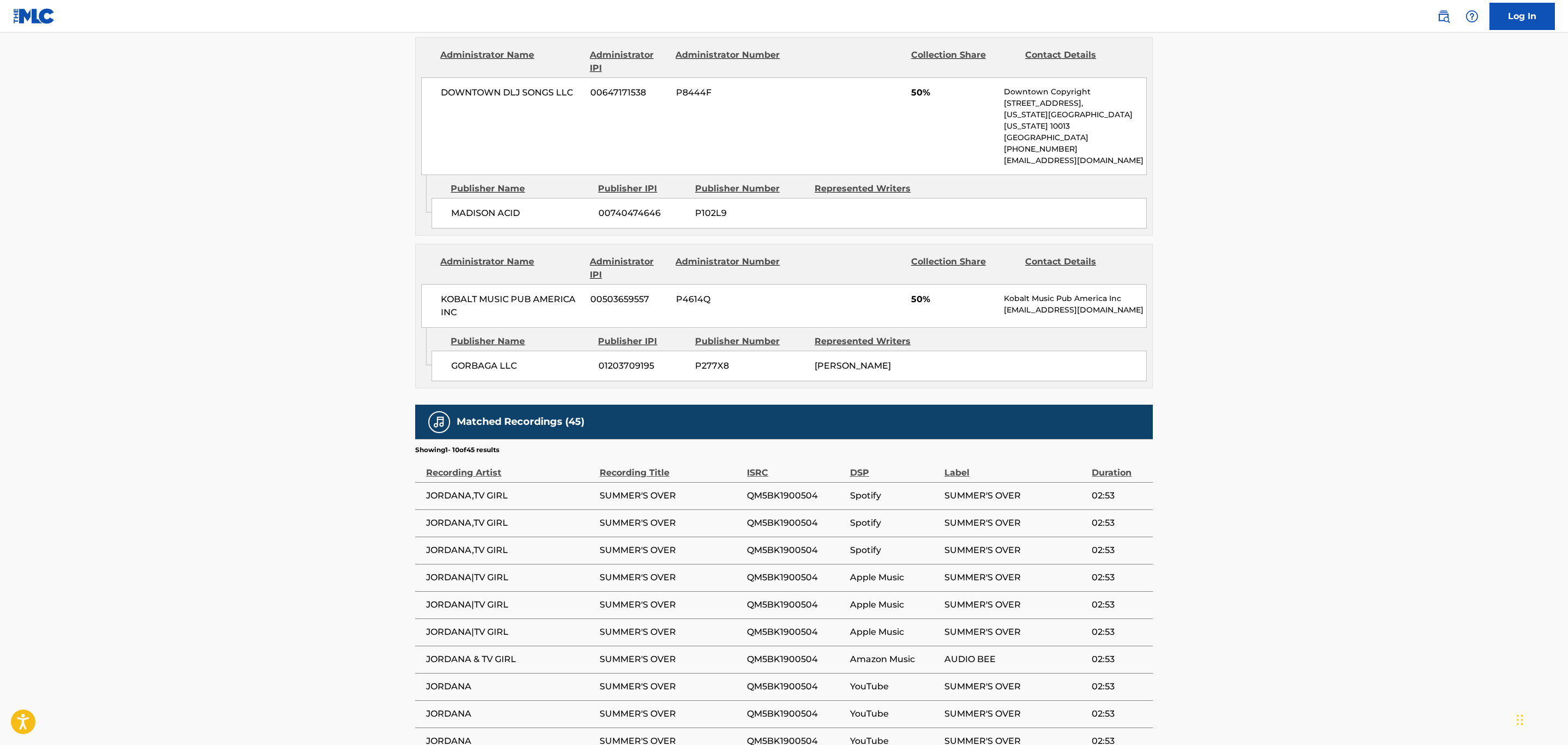
scroll to position [683, 0]
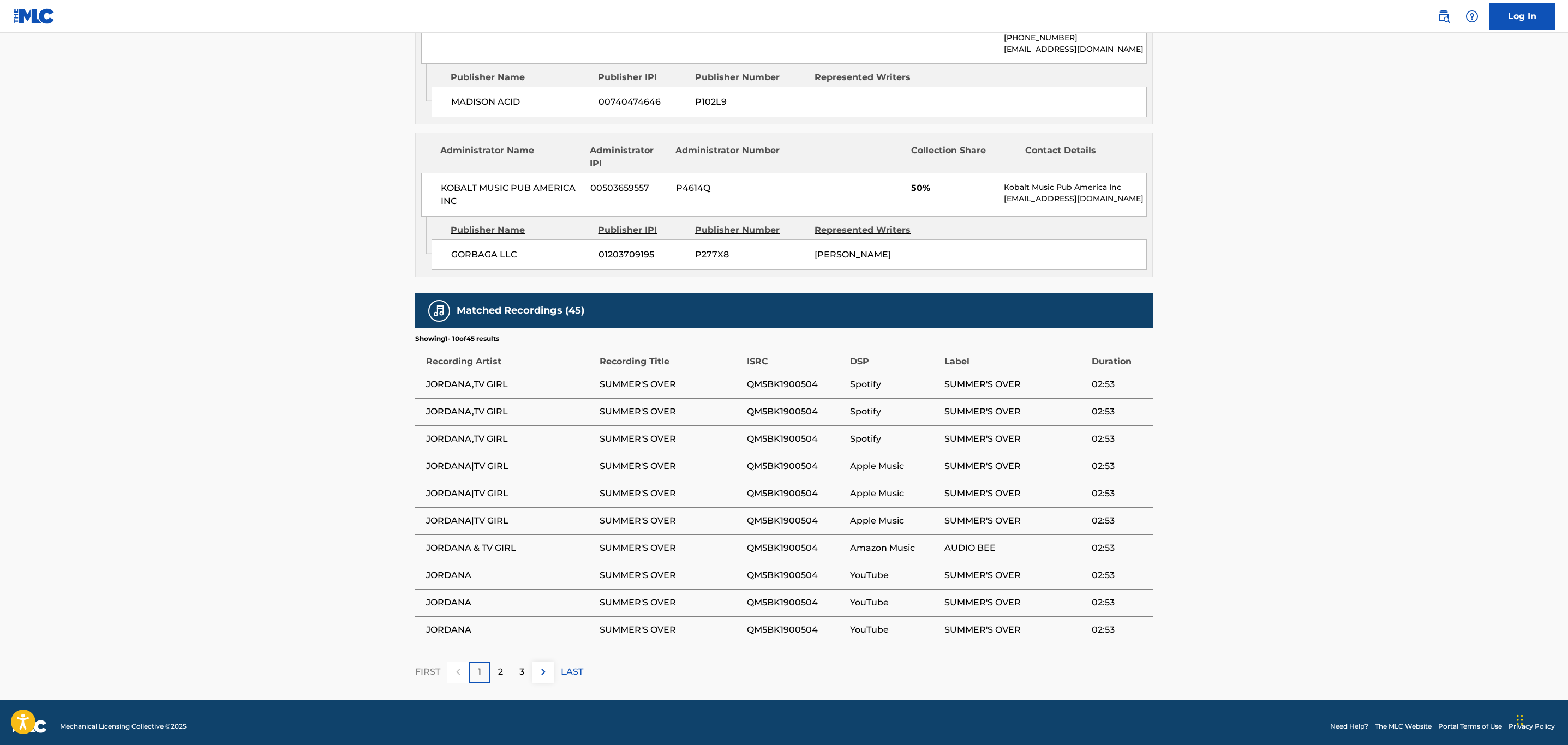
click at [796, 378] on span "QM5BK1900504" at bounding box center [795, 384] width 97 height 13
